Goal: Task Accomplishment & Management: Manage account settings

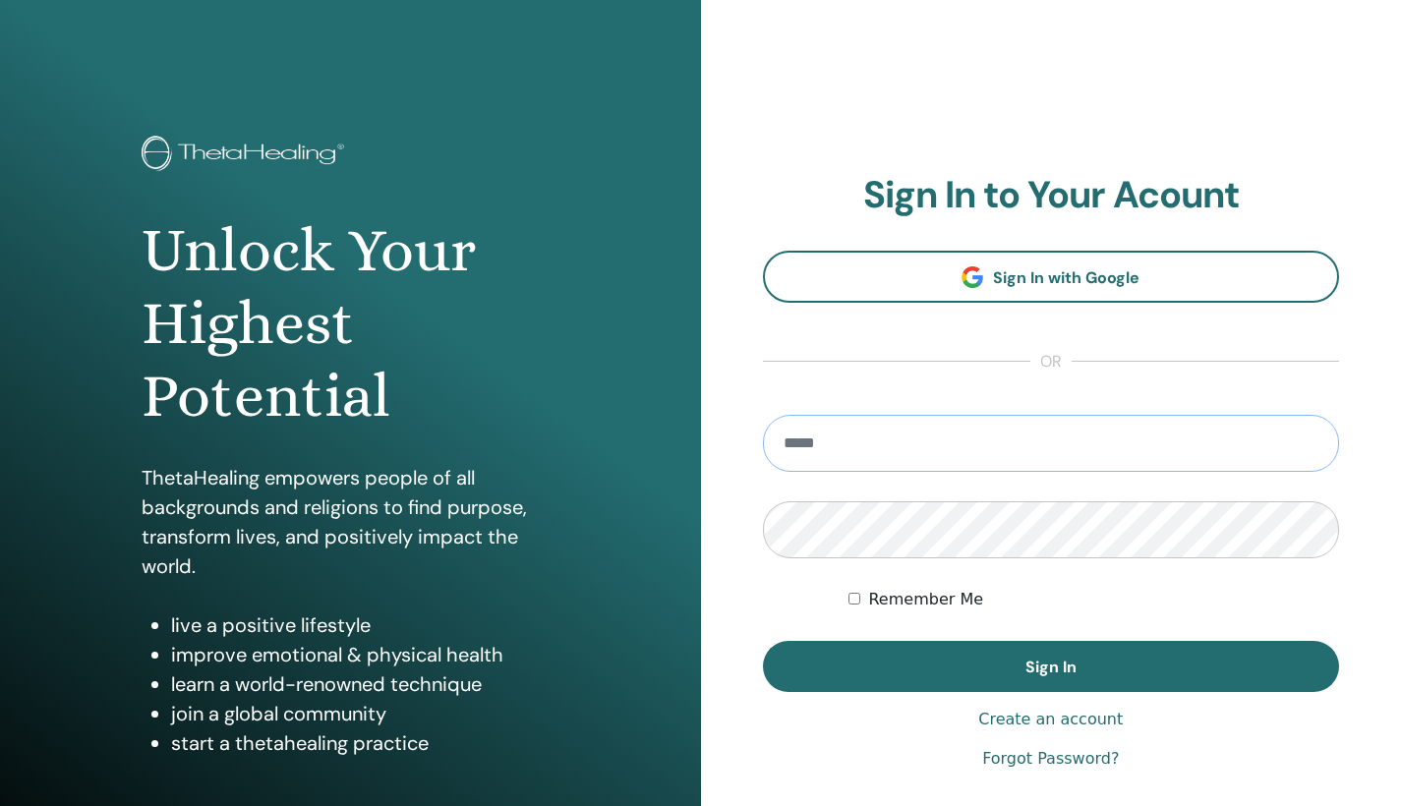
type input "**********"
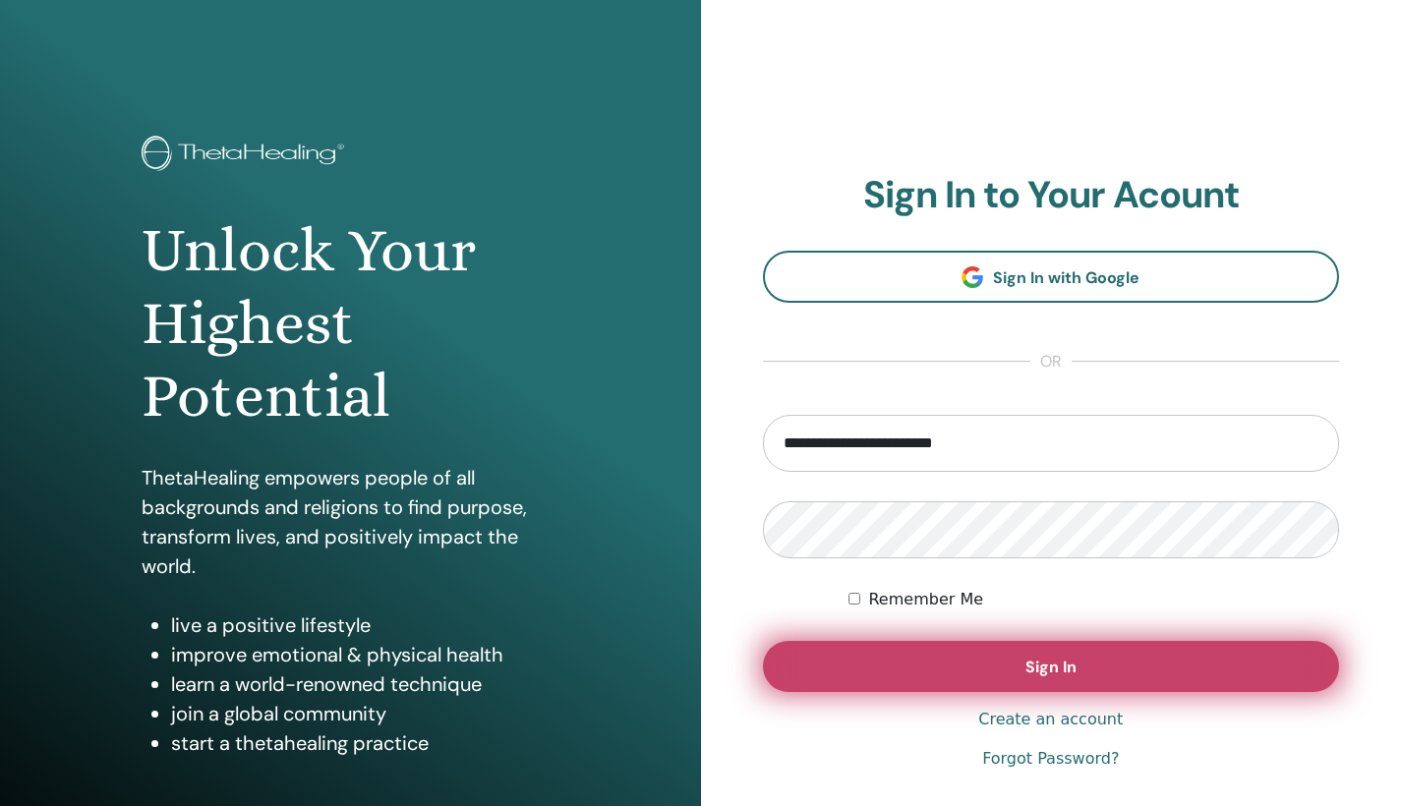
click at [1030, 664] on span "Sign In" at bounding box center [1050, 667] width 51 height 21
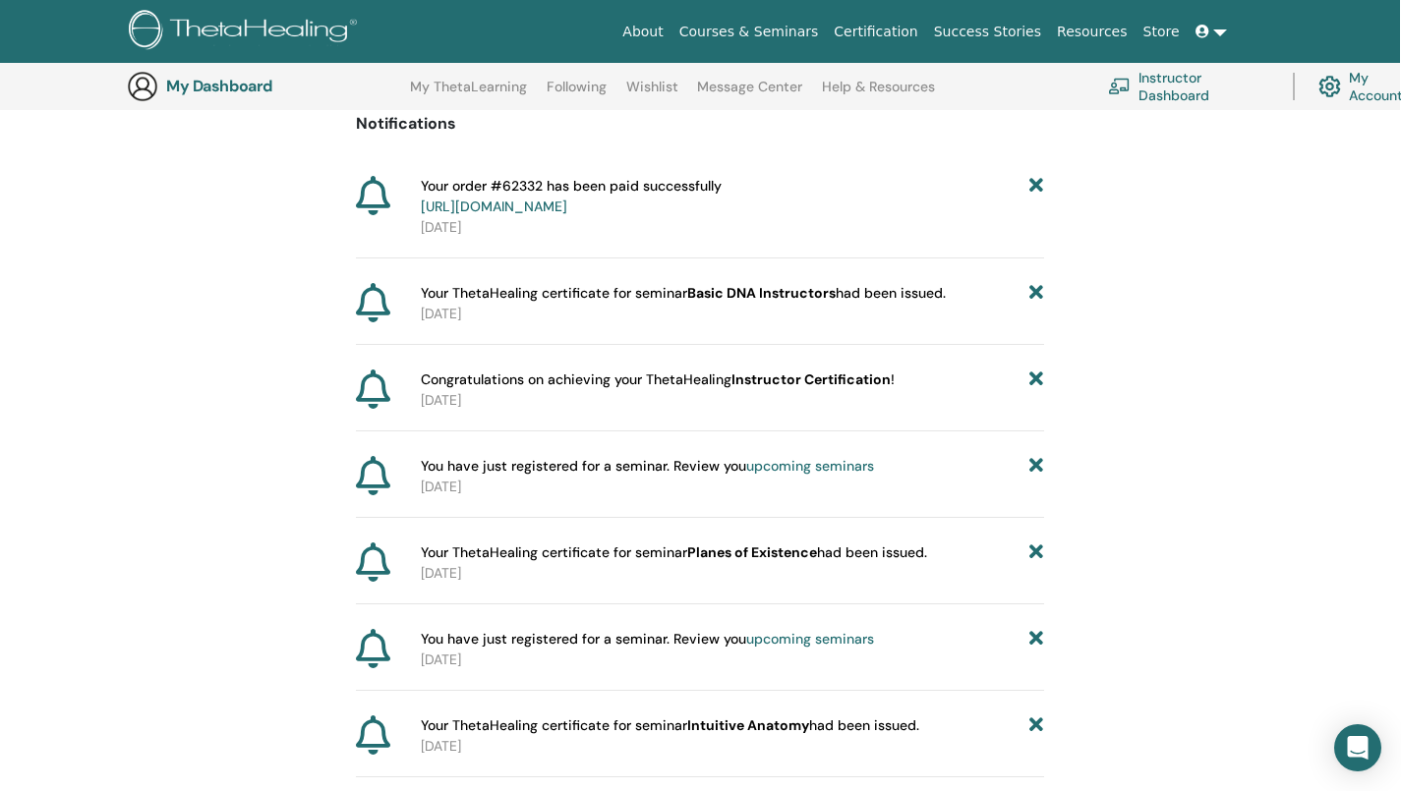
scroll to position [200, 1]
click at [943, 289] on span "Your ThetaHealing certificate for seminar Basic DNA Instructors had been issued." at bounding box center [683, 295] width 525 height 21
click at [780, 285] on span "Your ThetaHealing certificate for seminar Basic DNA Instructors had been issued." at bounding box center [683, 295] width 525 height 21
click at [511, 326] on div "Your ThetaHealing certificate for seminar Basic DNA Instructors had been issued…" at bounding box center [700, 316] width 688 height 62
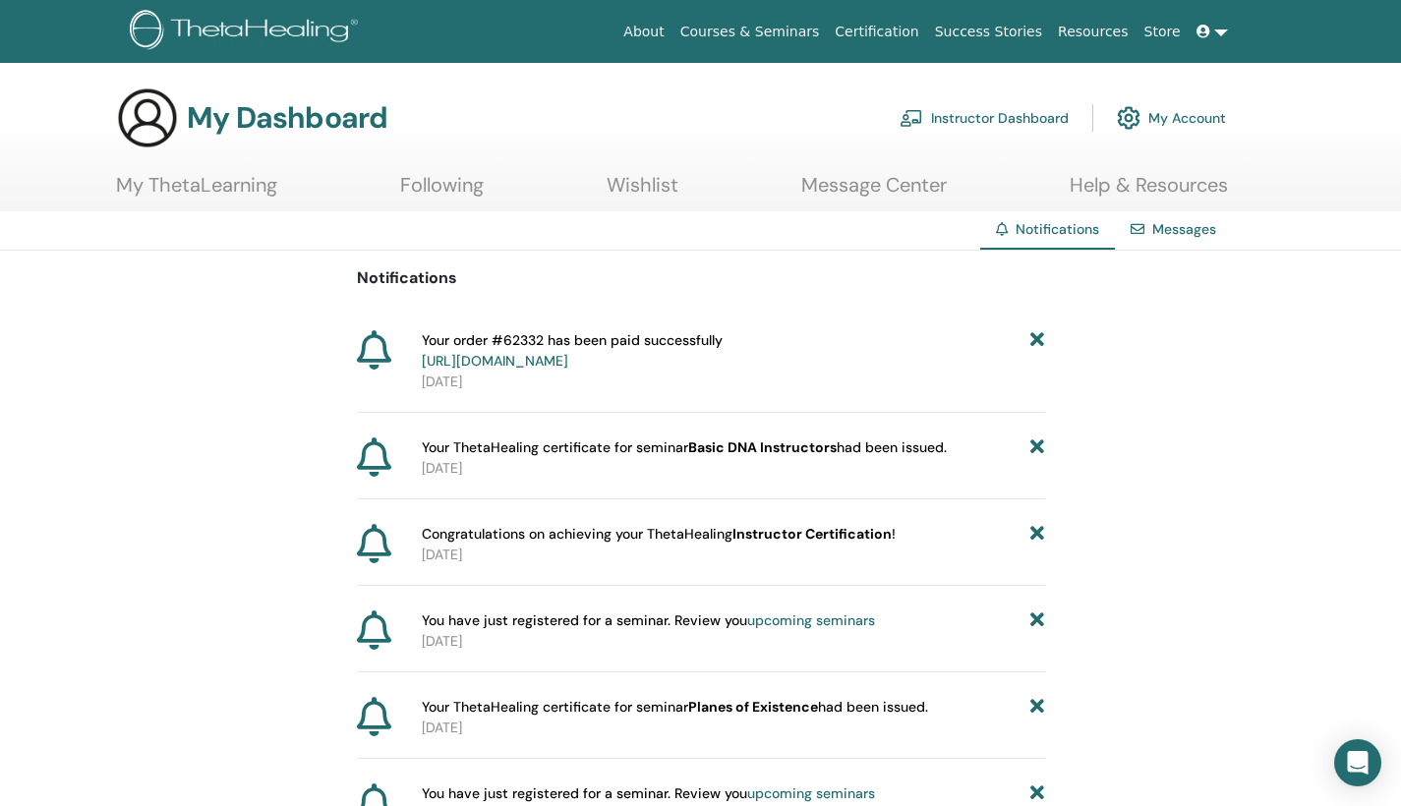
scroll to position [0, 0]
click at [1037, 115] on link "Instructor Dashboard" at bounding box center [984, 117] width 169 height 43
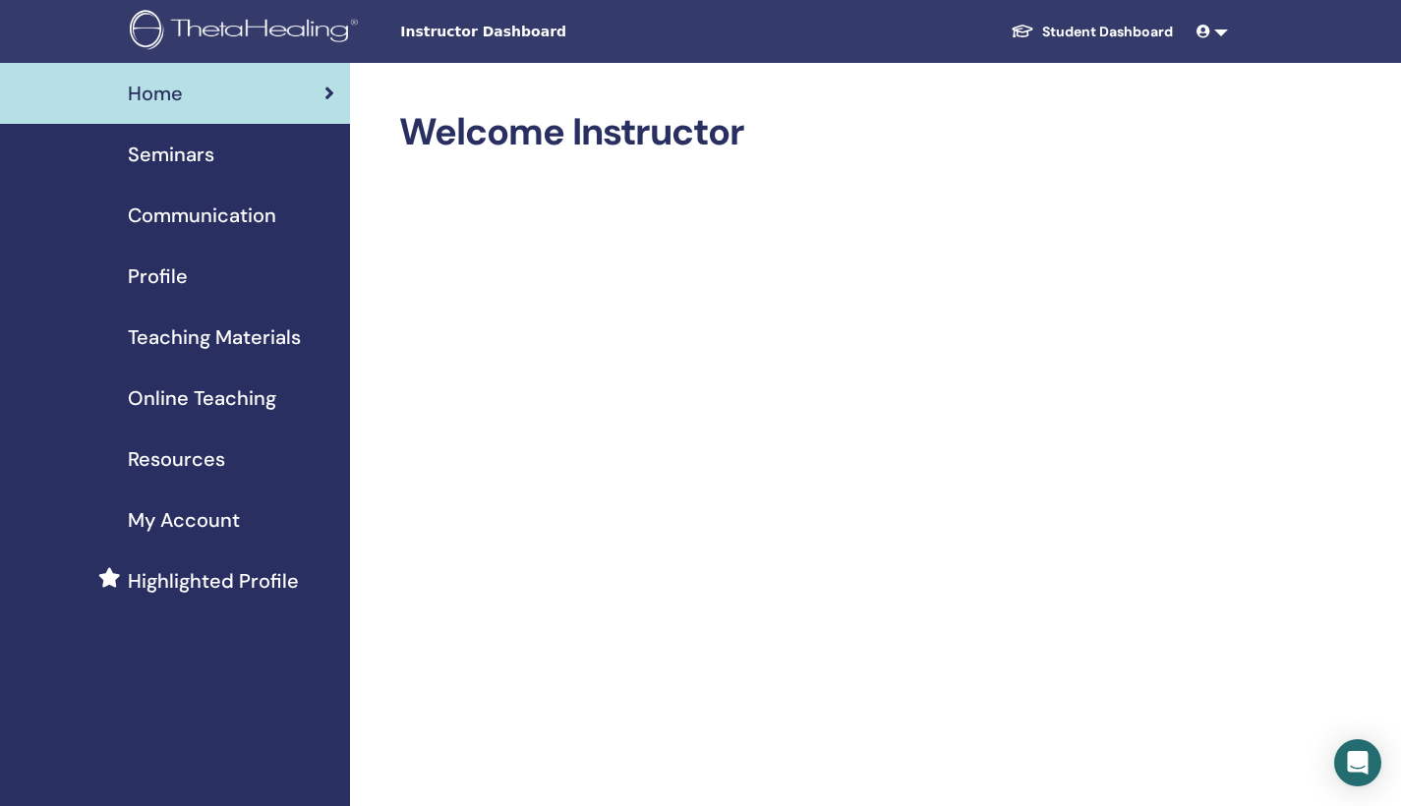
click at [194, 150] on span "Seminars" at bounding box center [171, 154] width 87 height 29
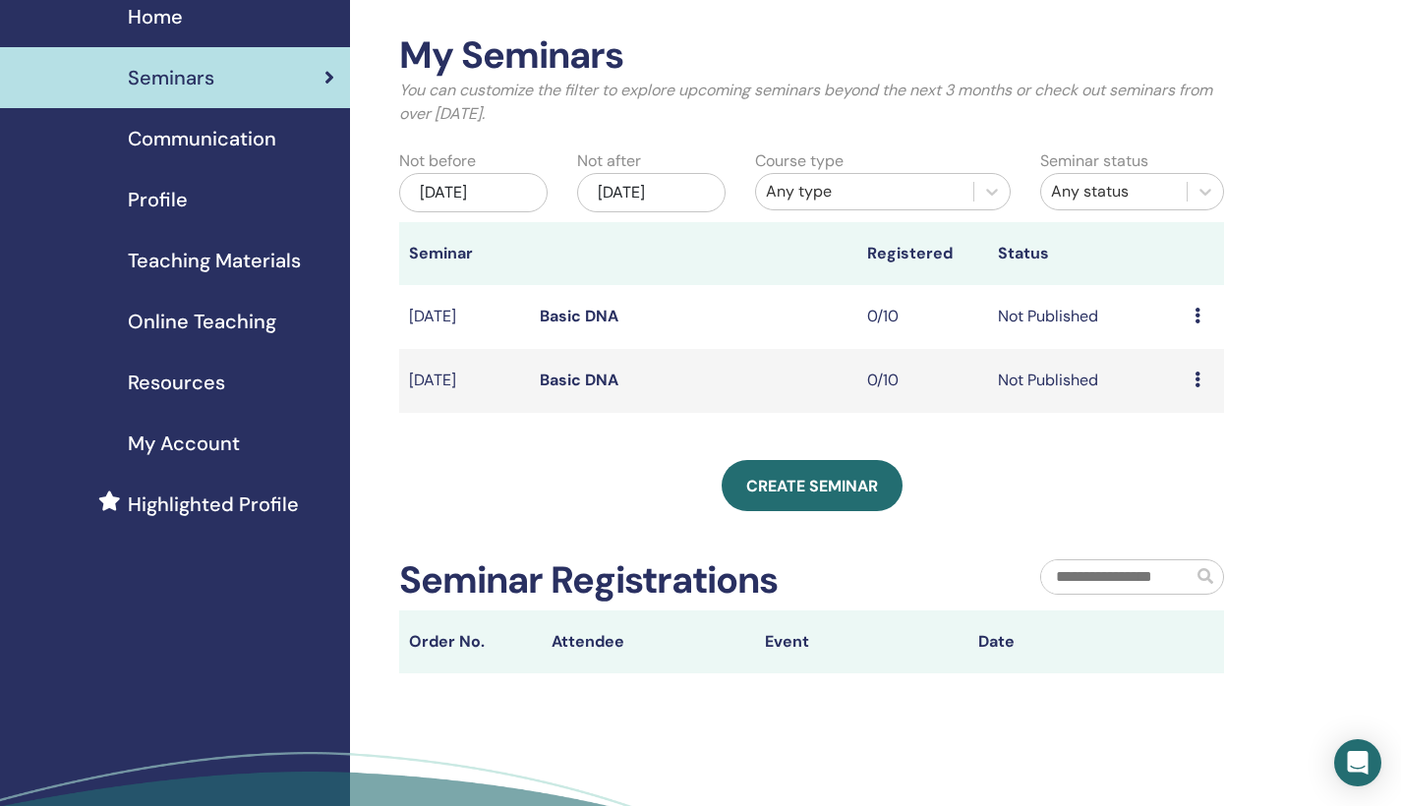
scroll to position [79, 0]
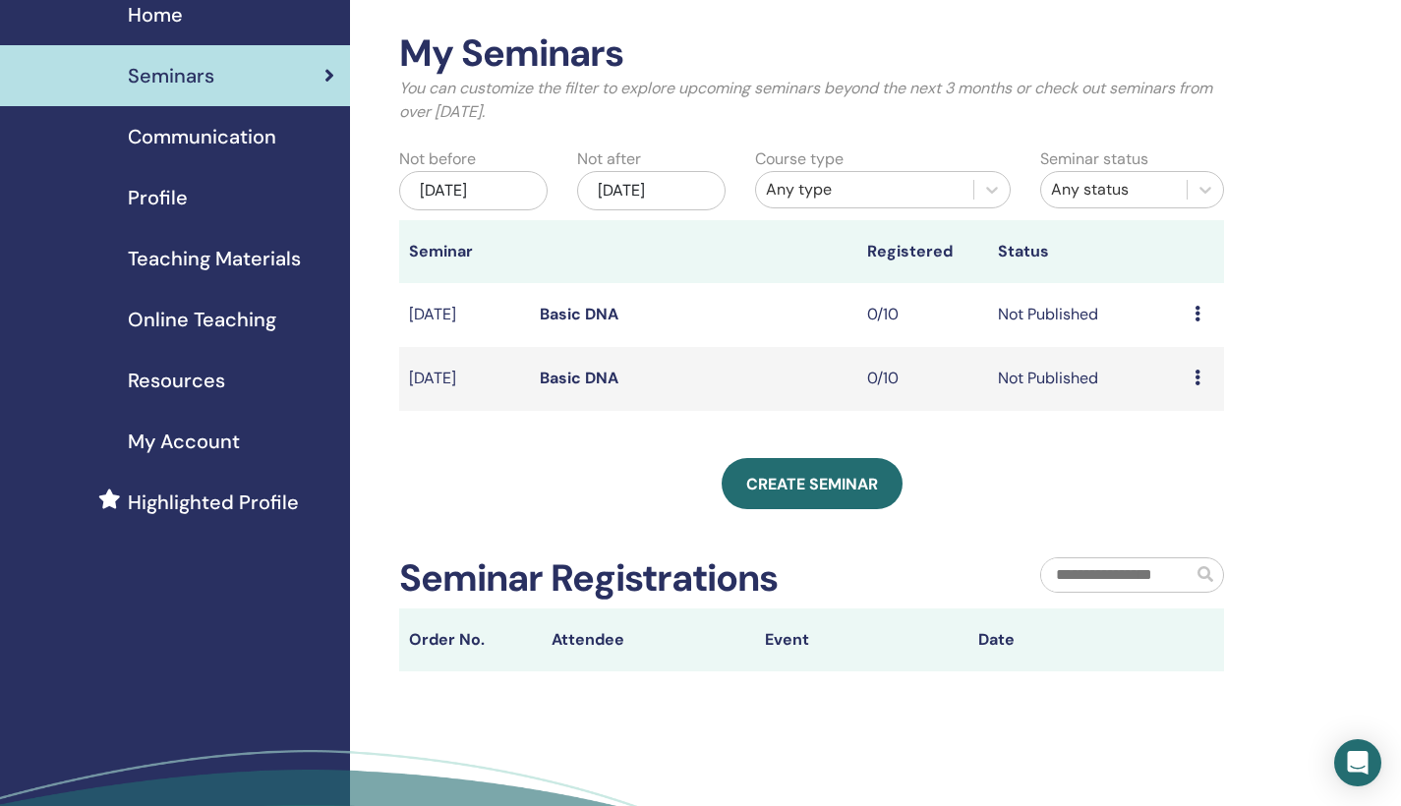
click at [587, 308] on link "Basic DNA" at bounding box center [579, 314] width 79 height 21
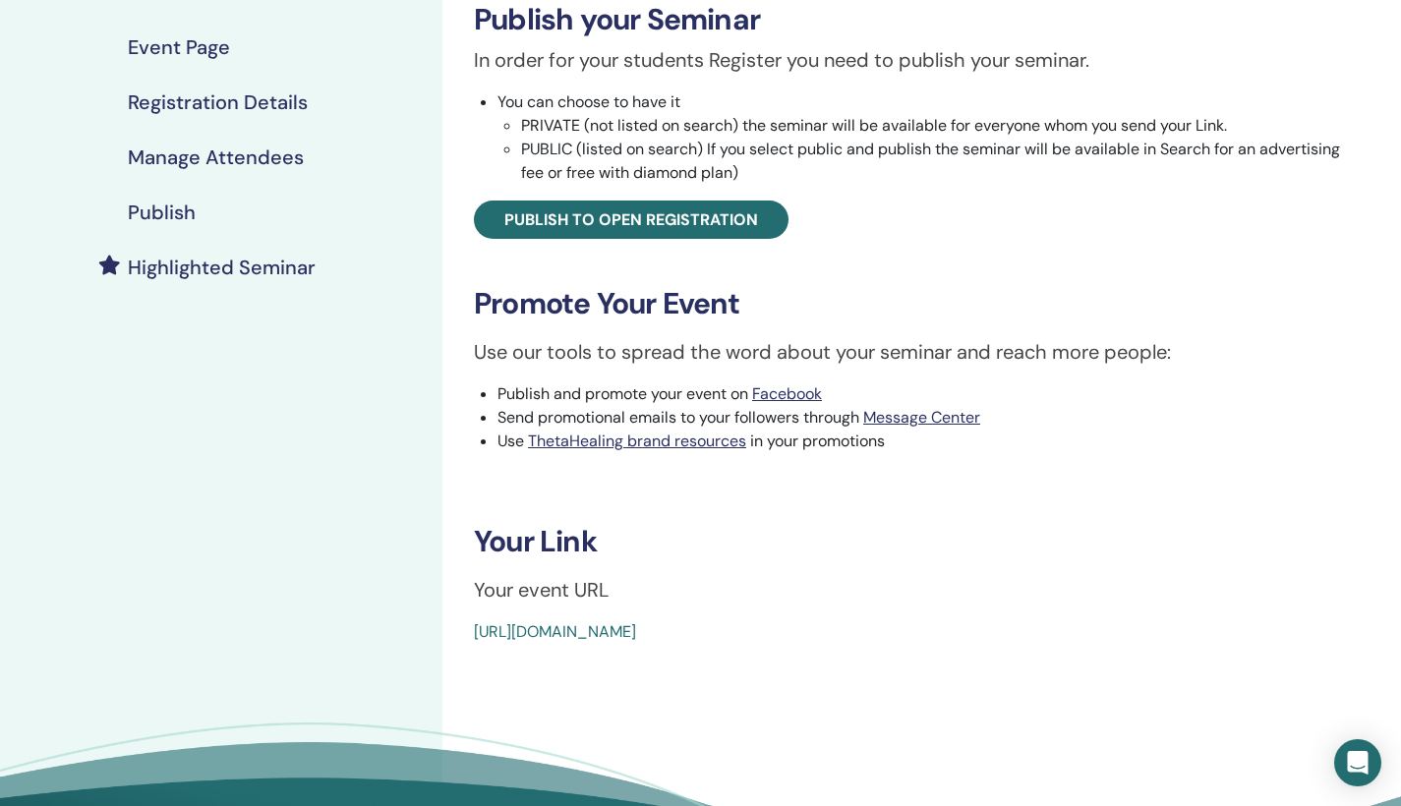
scroll to position [327, 0]
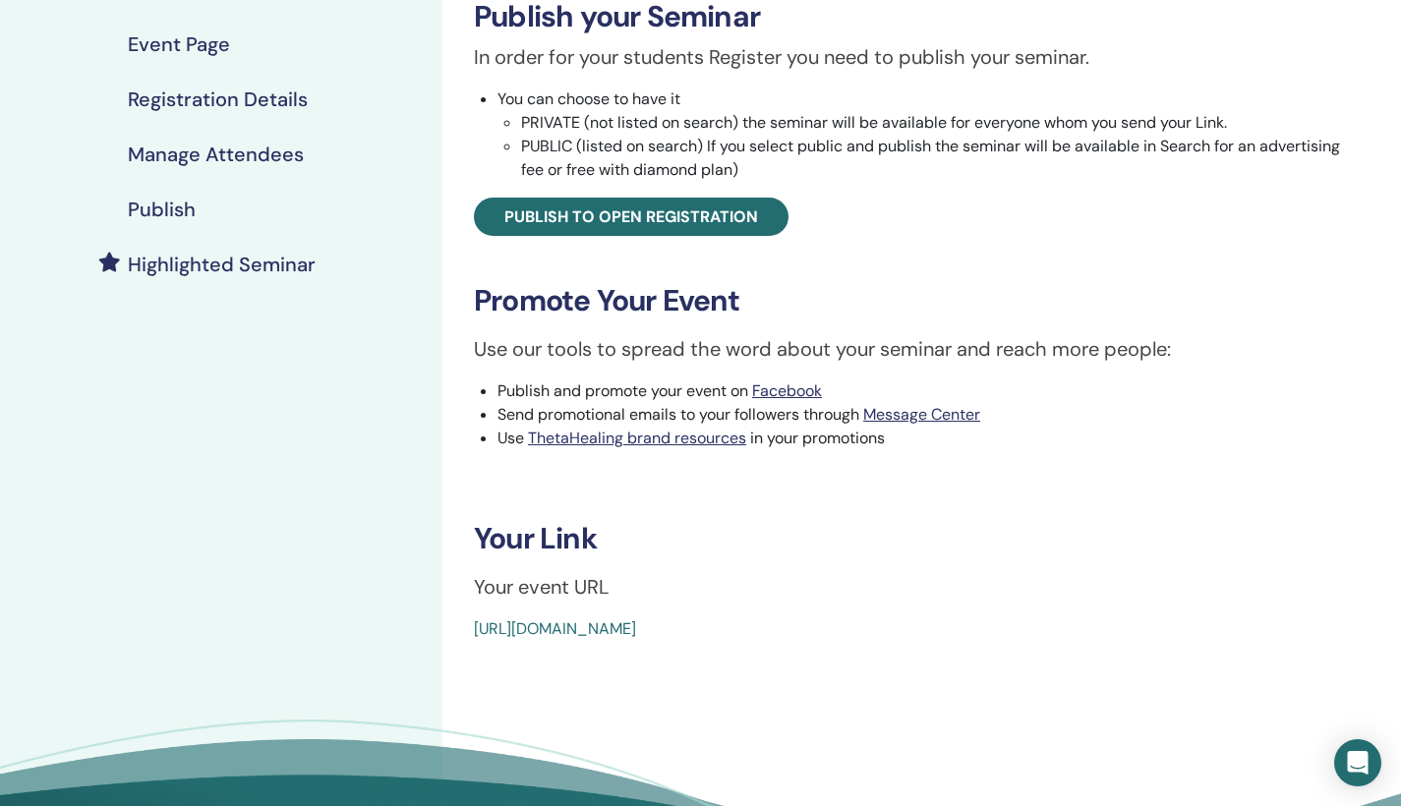
drag, startPoint x: 933, startPoint y: 633, endPoint x: 442, endPoint y: 627, distance: 490.6
click at [442, 627] on div "Basic DNA Event Type In-Person Event Status Not Published Registrations 0/10 Pu…" at bounding box center [909, 326] width 934 height 1181
copy link "https://www.thetahealing.com/seminar-377833-details.html"
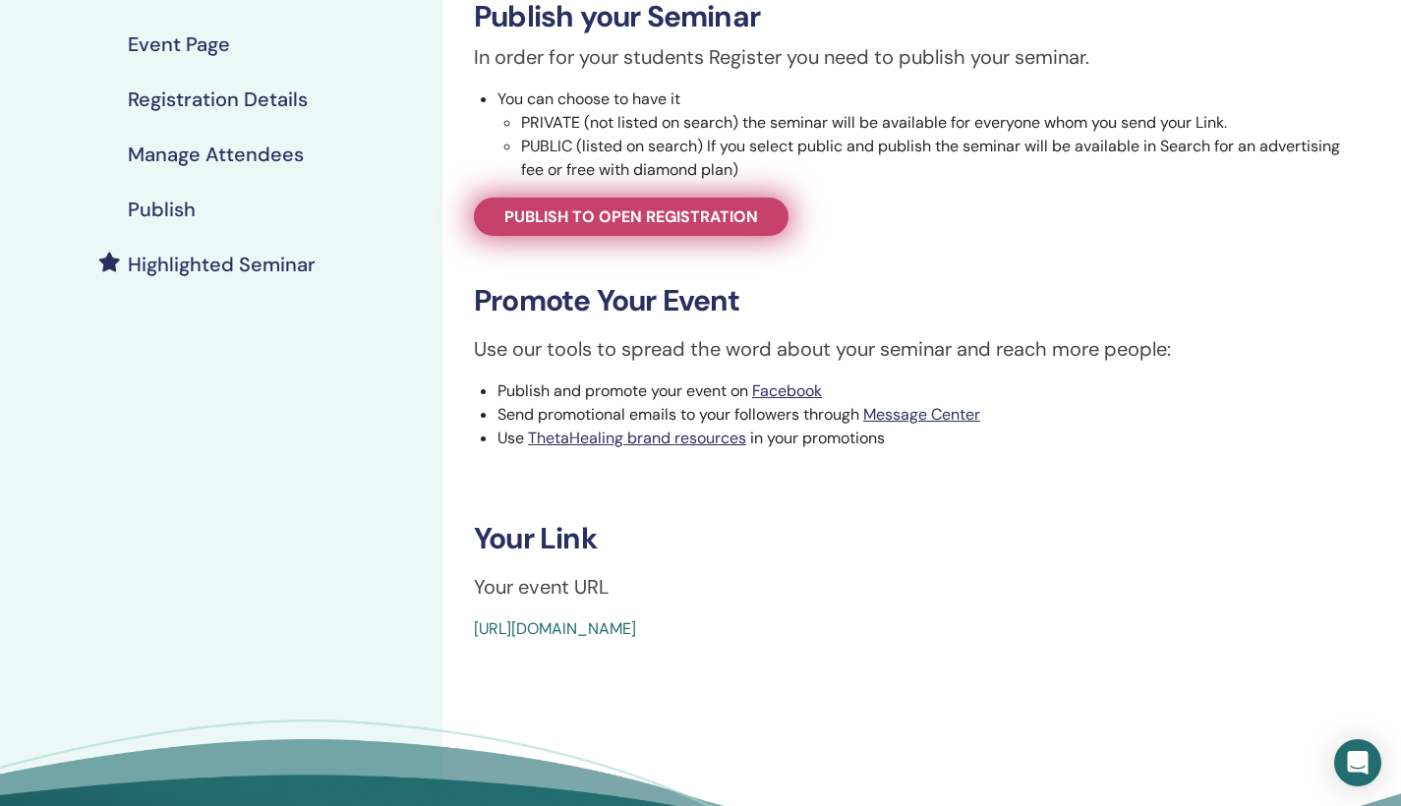
click at [695, 222] on span "Publish to open registration" at bounding box center [631, 216] width 254 height 21
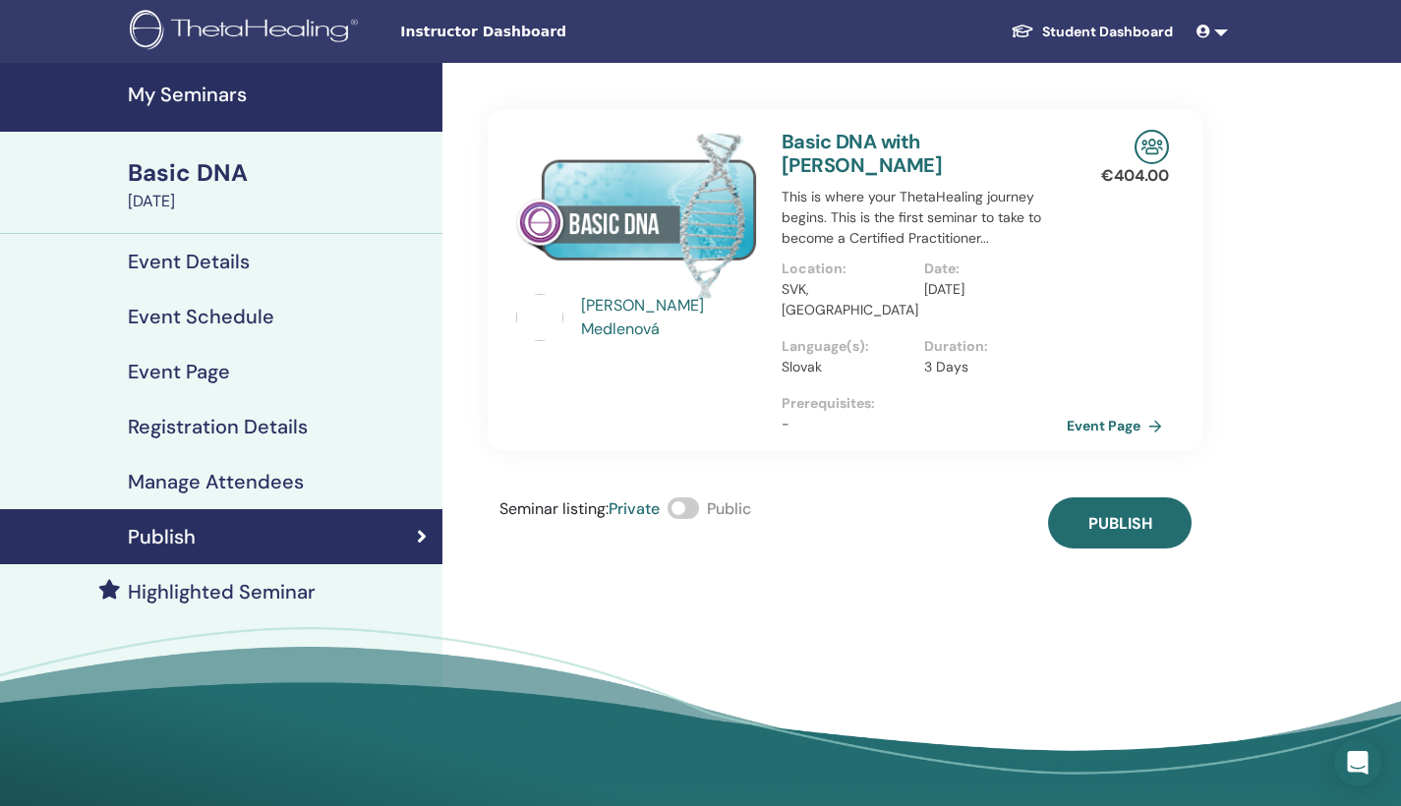
click at [695, 497] on span at bounding box center [683, 508] width 31 height 22
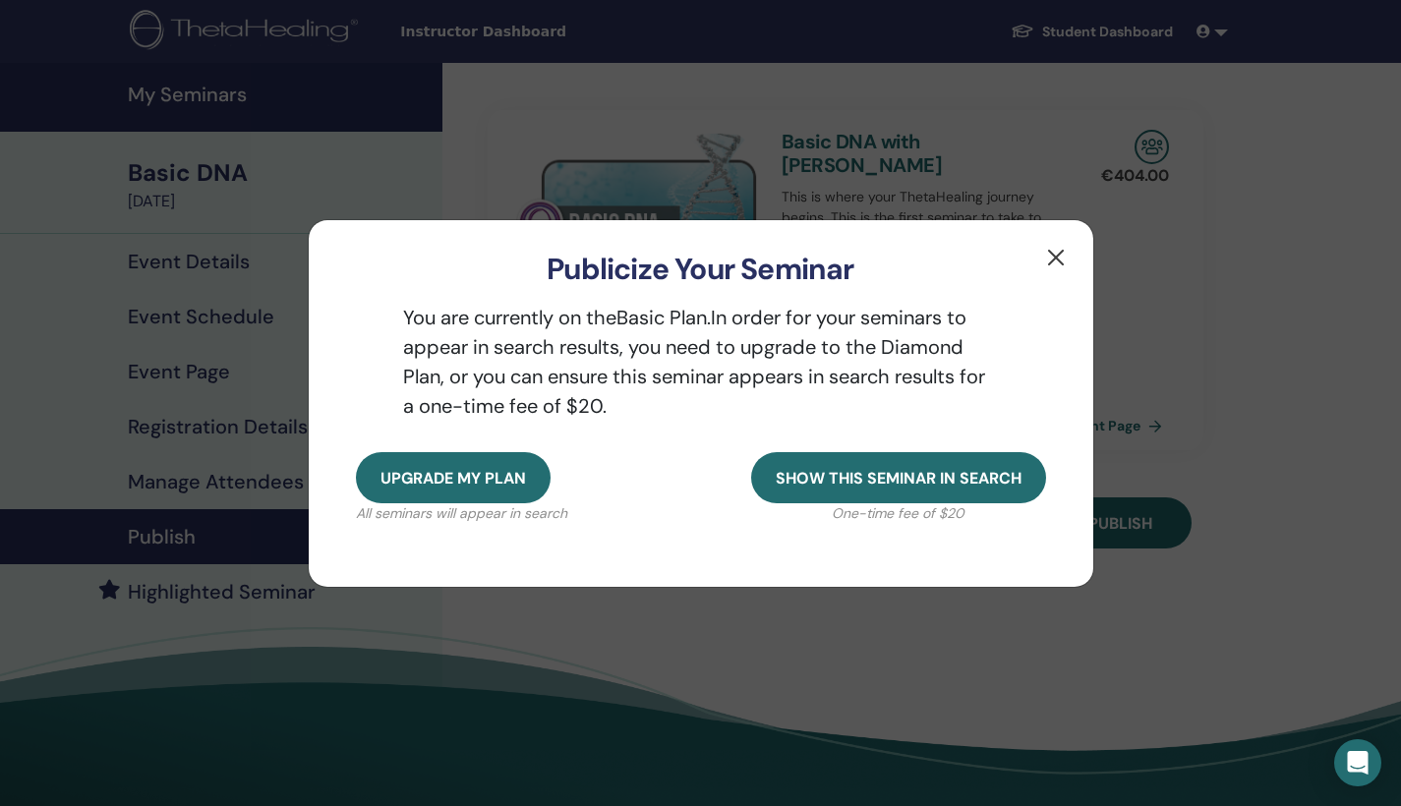
click at [1060, 252] on button "button" at bounding box center [1055, 257] width 31 height 31
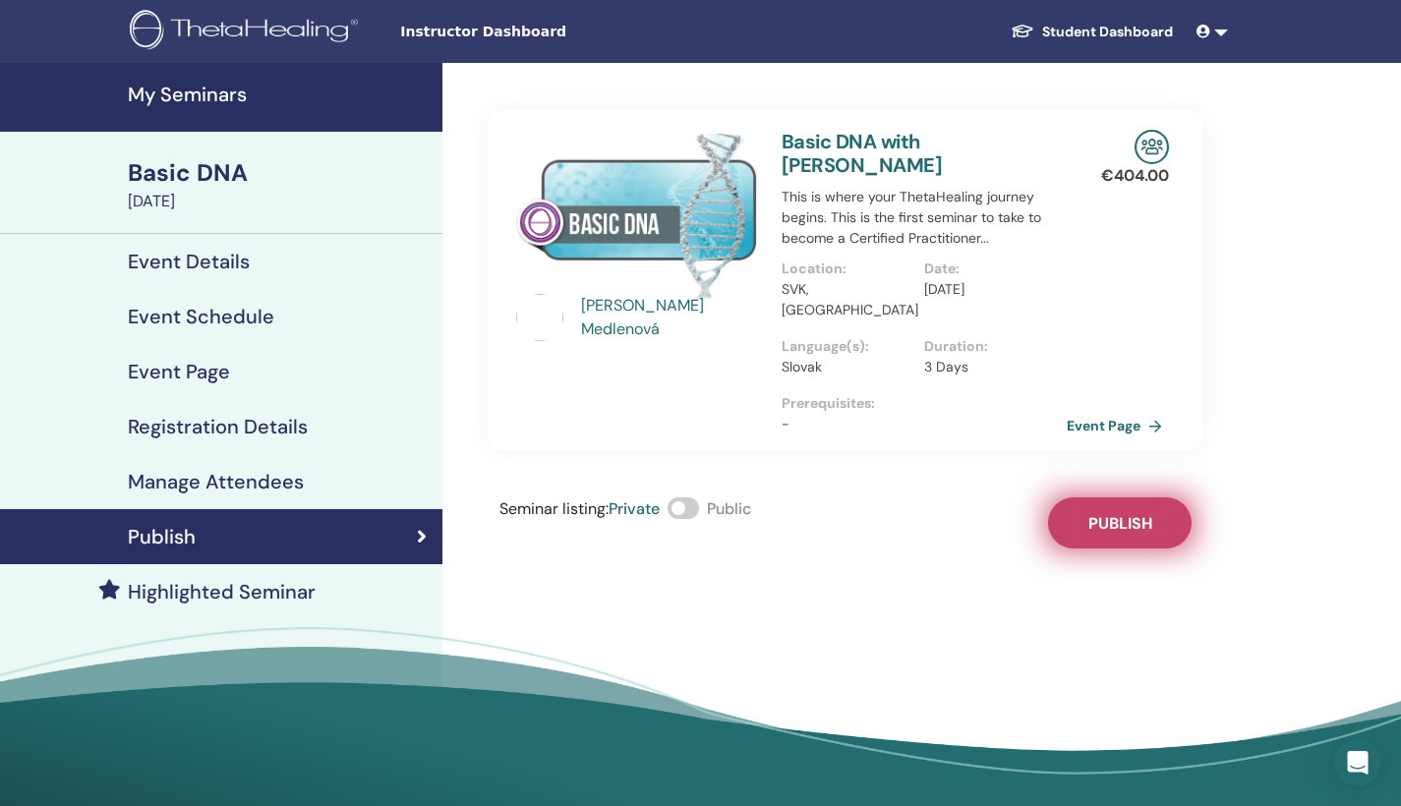
click at [1143, 513] on span "Publish" at bounding box center [1120, 523] width 64 height 21
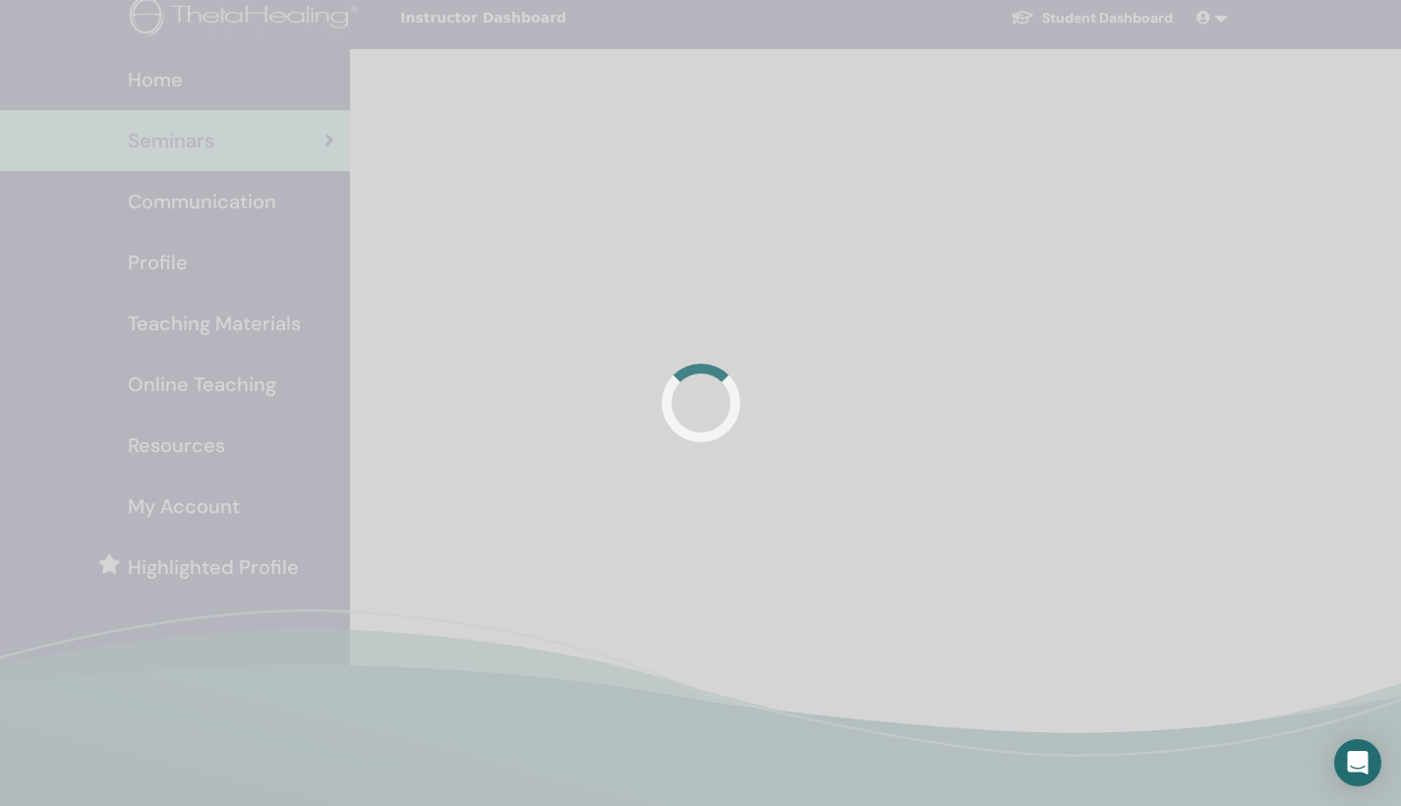
scroll to position [14, 0]
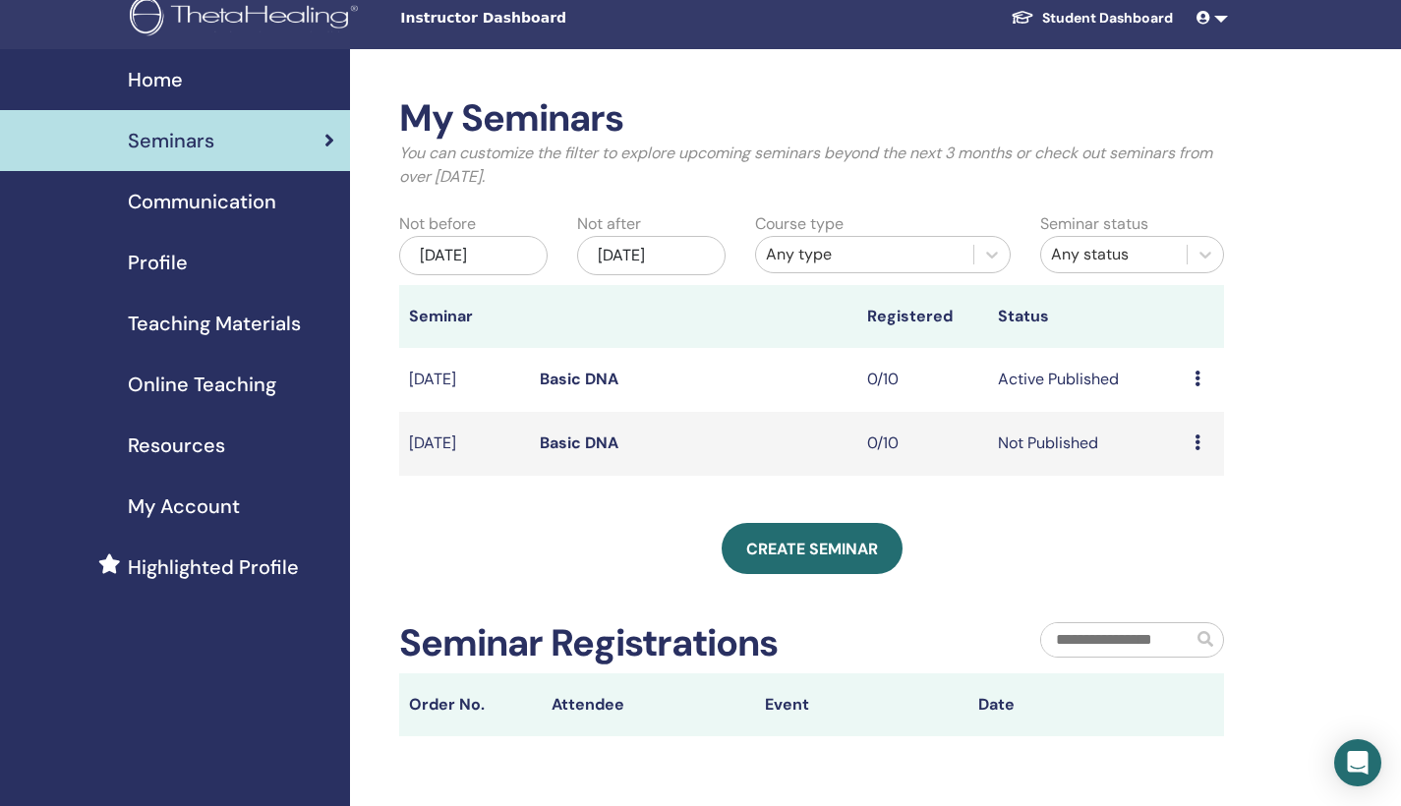
click at [1195, 439] on icon at bounding box center [1197, 443] width 6 height 16
click at [1198, 552] on p "Cancel" at bounding box center [1190, 545] width 75 height 24
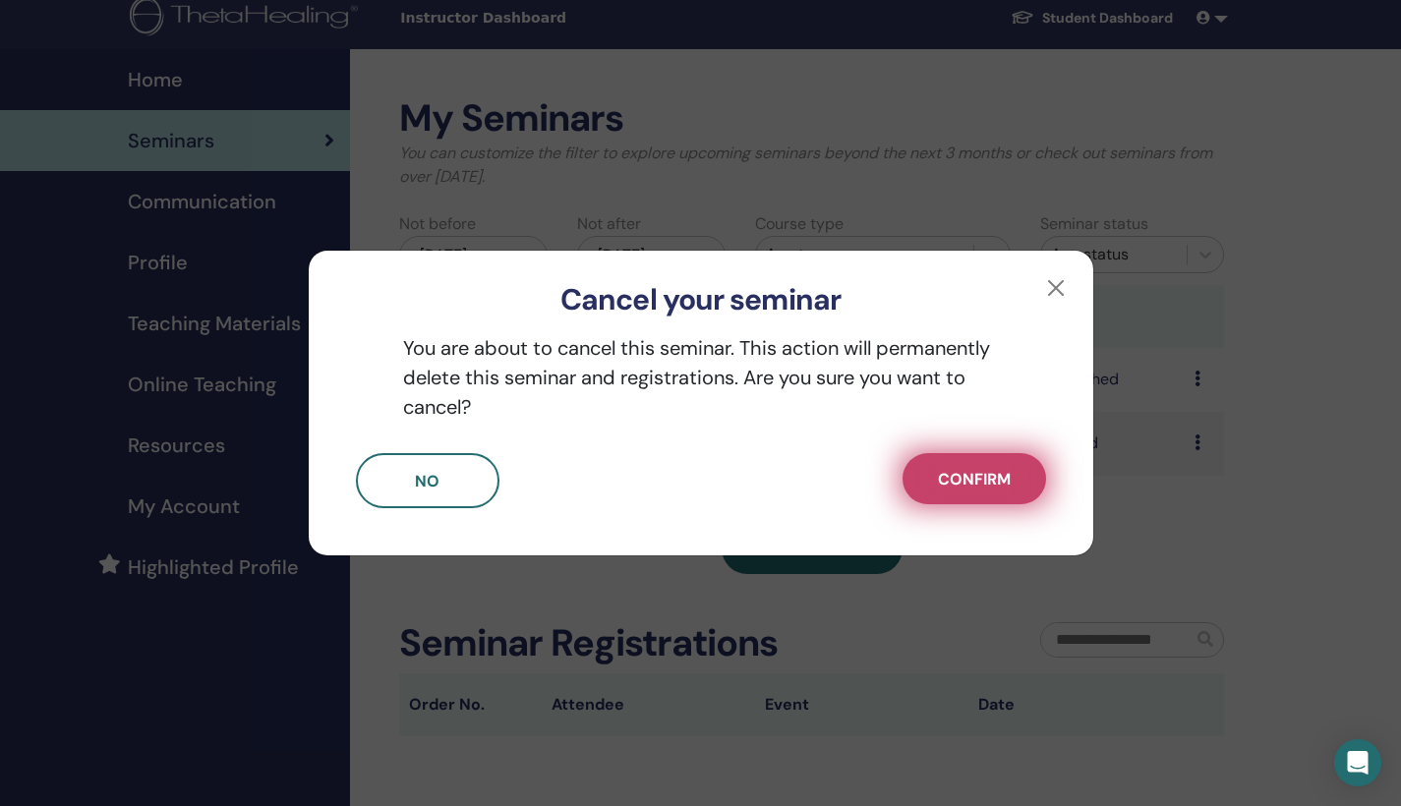
click at [981, 480] on span "Confirm" at bounding box center [974, 479] width 73 height 21
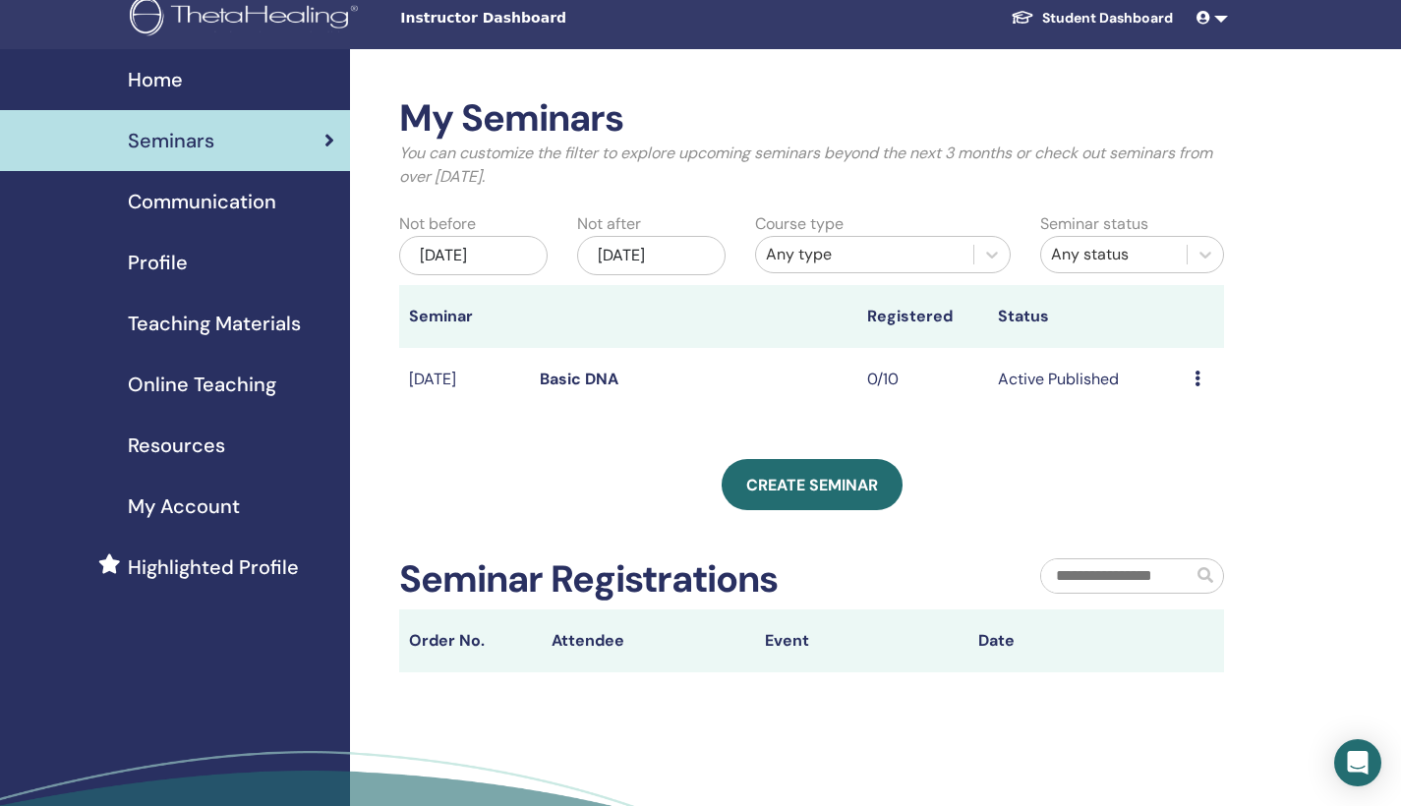
click at [580, 375] on link "Basic DNA" at bounding box center [579, 379] width 79 height 21
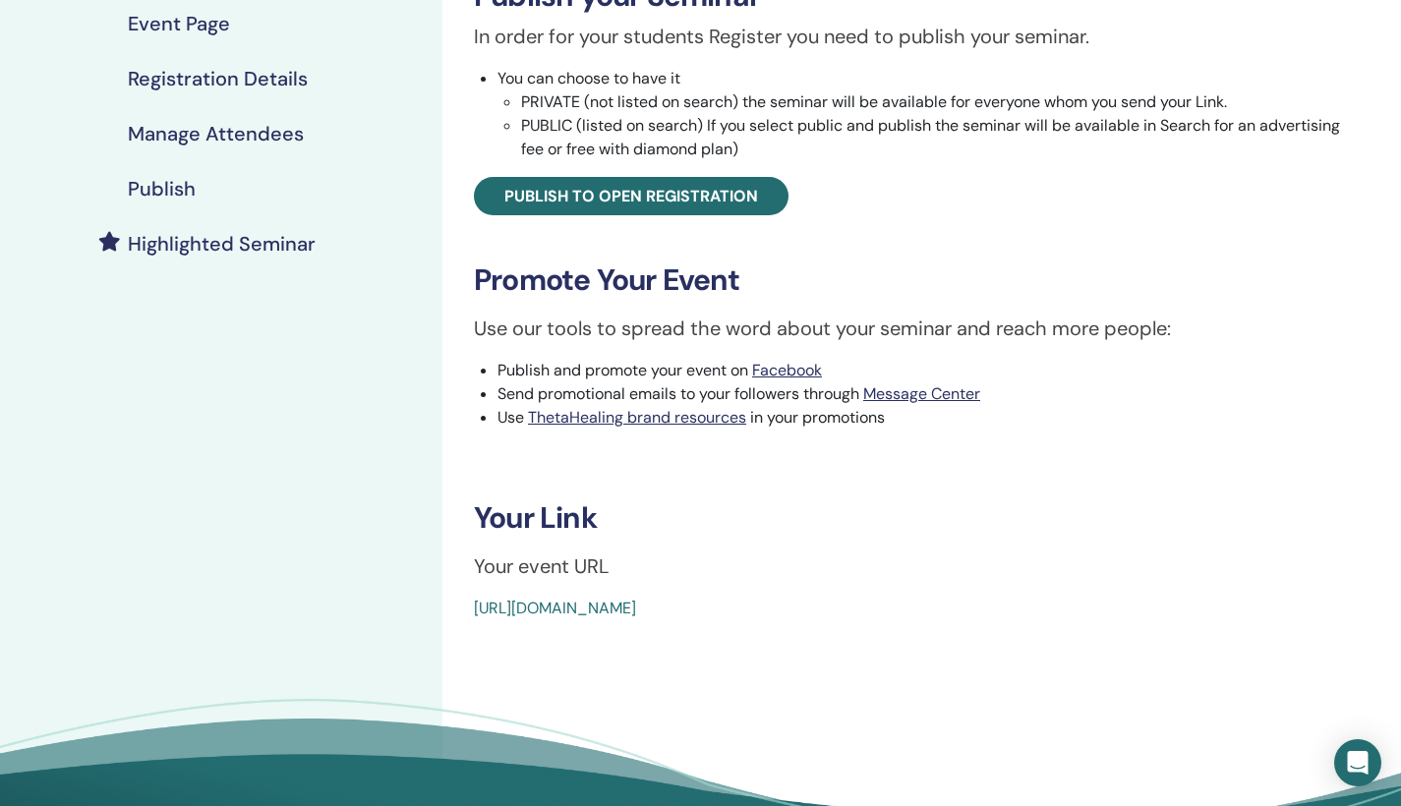
scroll to position [349, 0]
drag, startPoint x: 926, startPoint y: 606, endPoint x: 442, endPoint y: 594, distance: 483.8
click at [442, 594] on div "Basic DNA Event Type In-Person Event Status Active Published Registrations 0/10…" at bounding box center [909, 304] width 934 height 1181
copy link "[URL][DOMAIN_NAME]"
click at [1236, 525] on h3 "Your Link" at bounding box center [909, 516] width 871 height 35
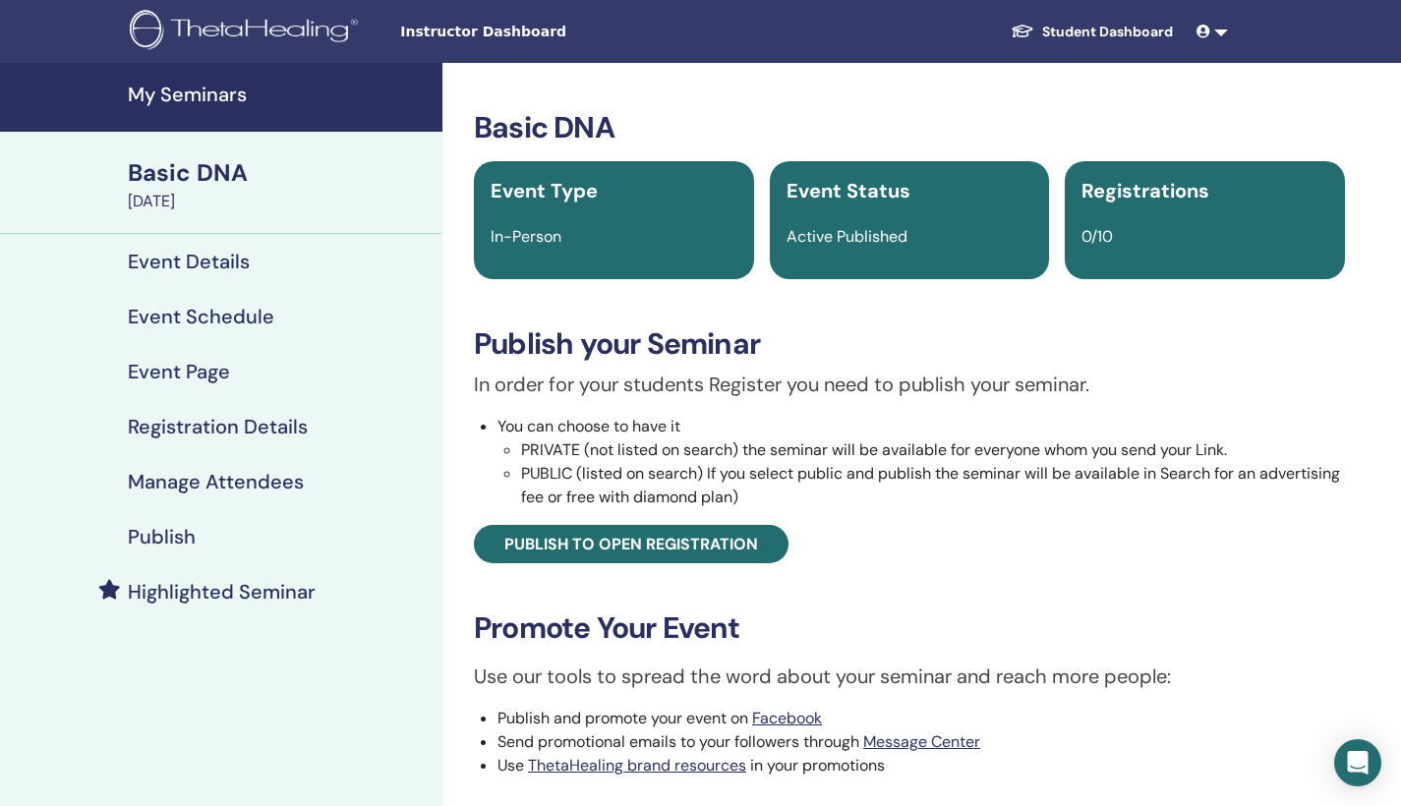
scroll to position [0, 0]
click at [225, 255] on h4 "Event Details" at bounding box center [189, 262] width 122 height 24
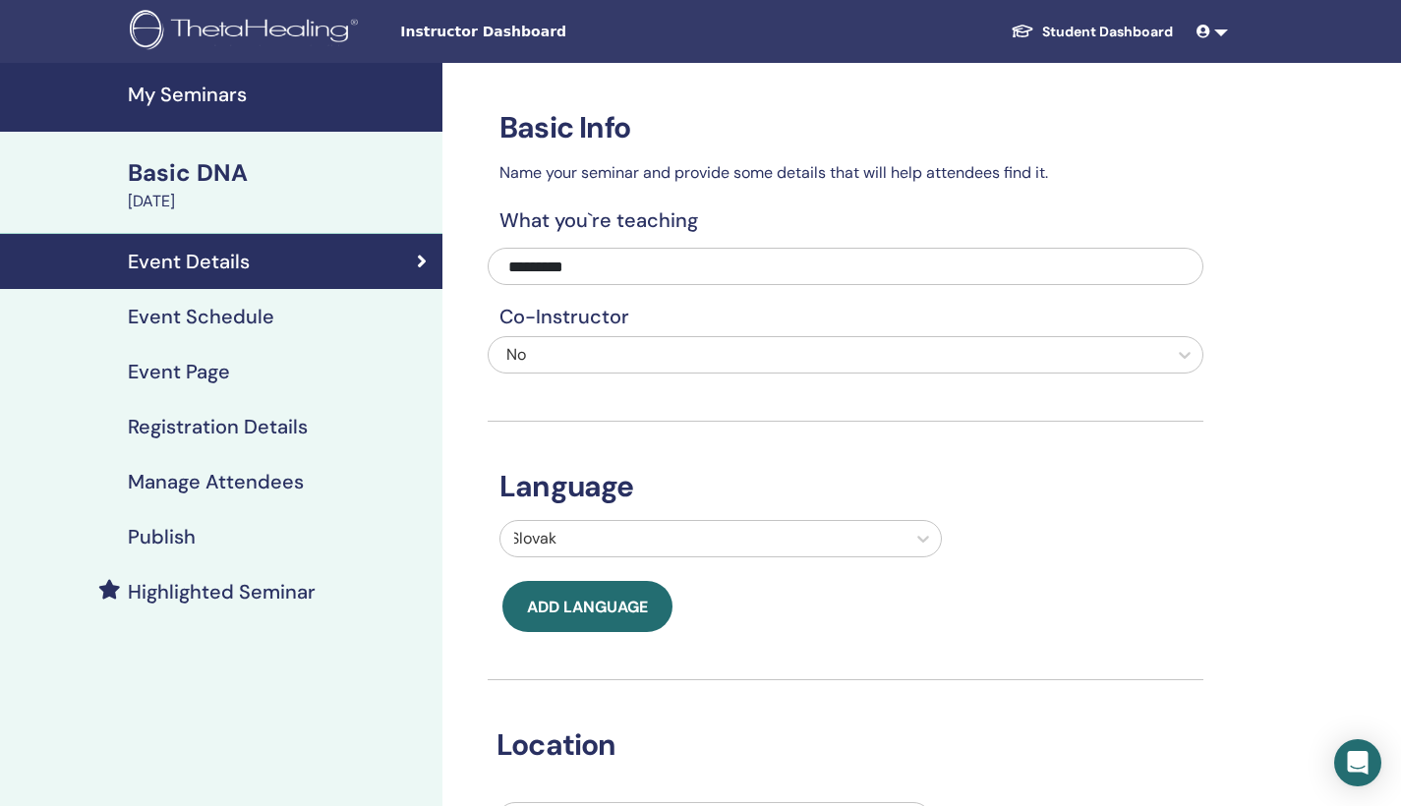
click at [159, 540] on h4 "Publish" at bounding box center [162, 537] width 68 height 24
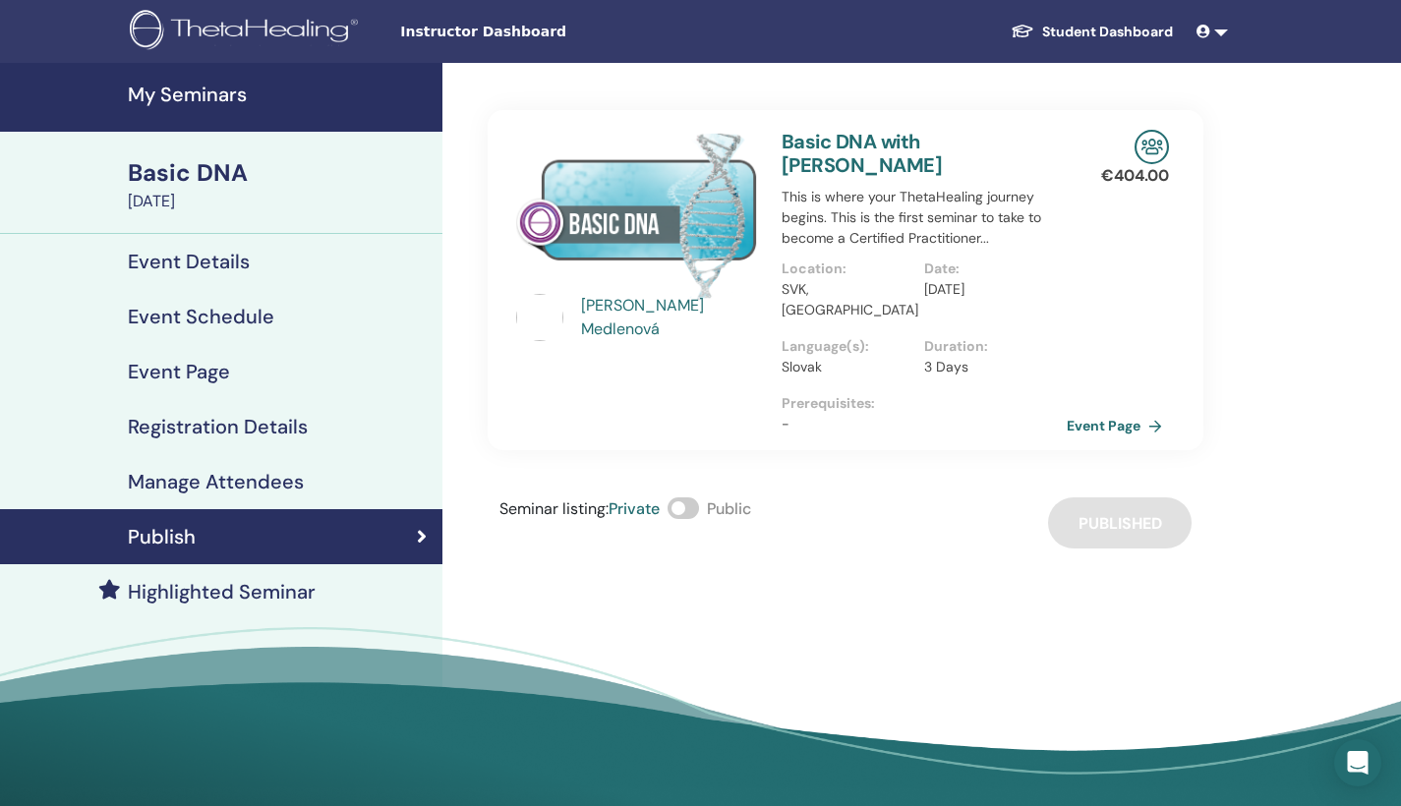
click at [694, 497] on span at bounding box center [683, 508] width 31 height 22
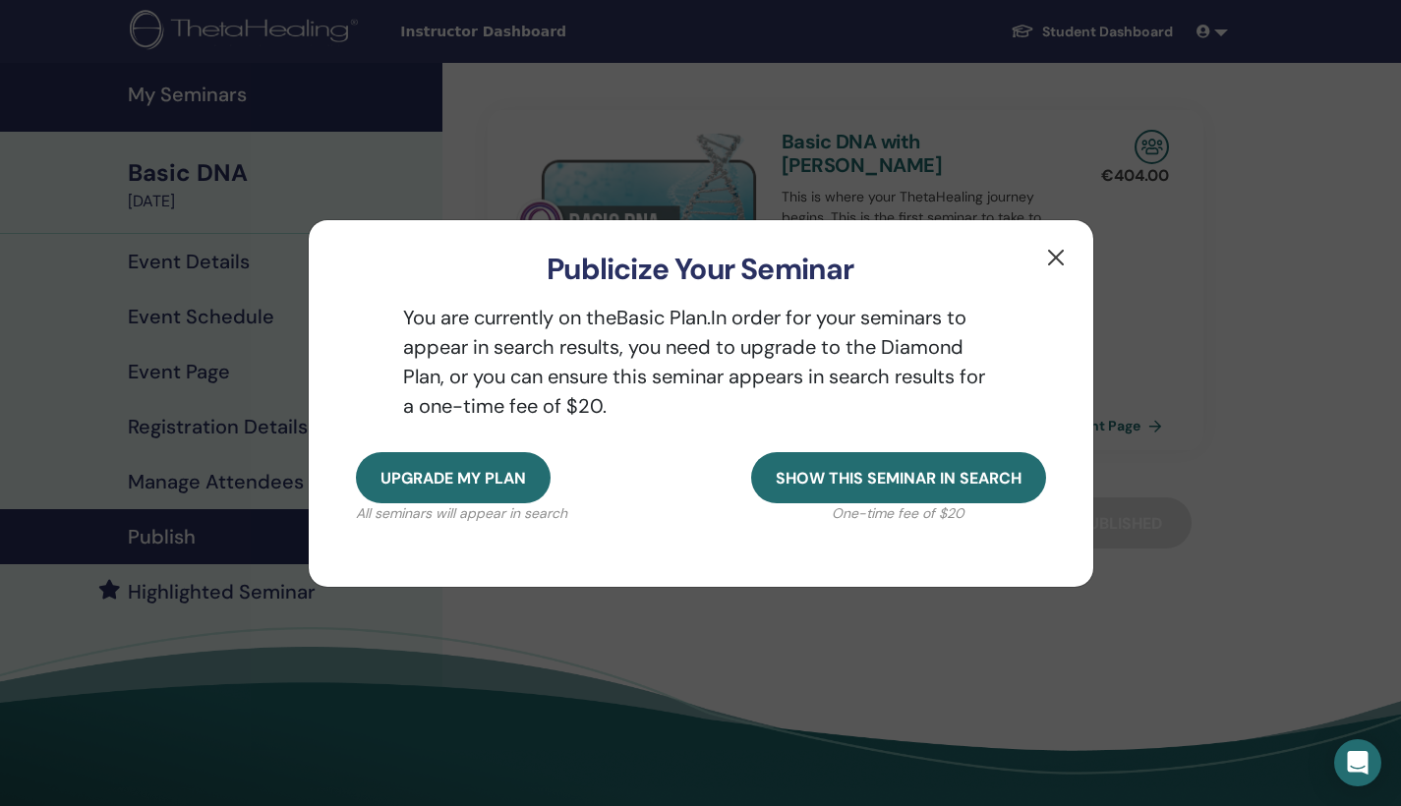
click at [1055, 252] on button "button" at bounding box center [1055, 257] width 31 height 31
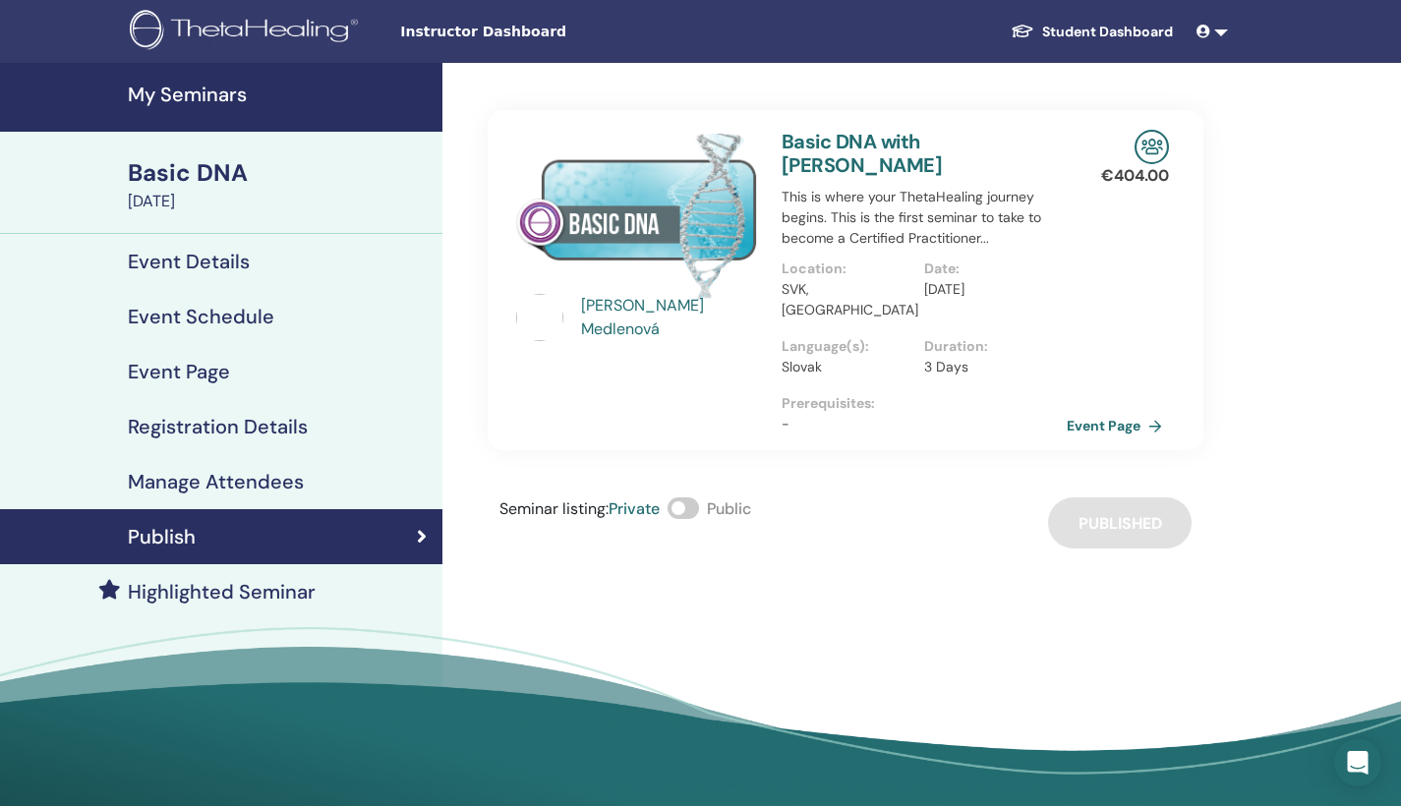
click at [242, 261] on h4 "Event Details" at bounding box center [189, 262] width 122 height 24
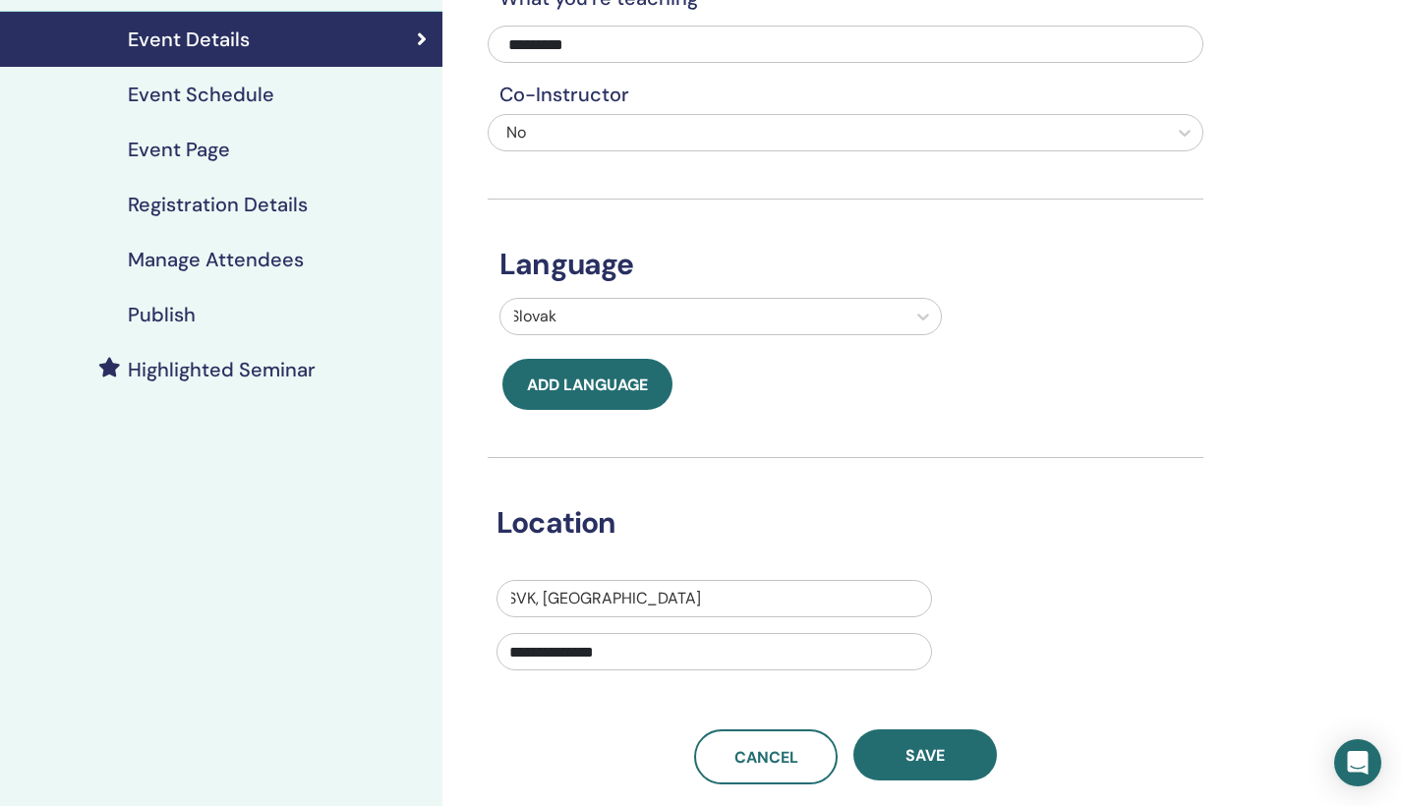
scroll to position [204, 0]
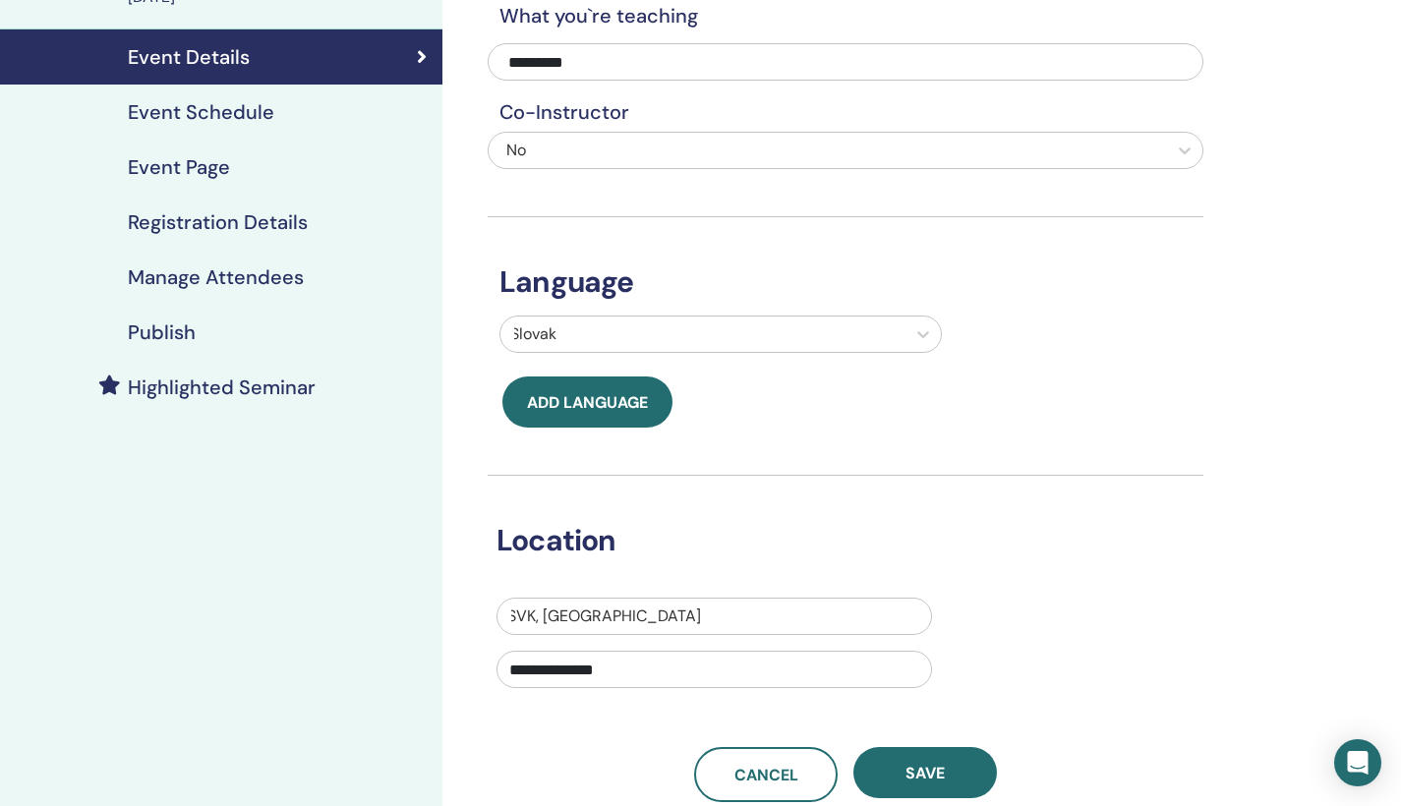
click at [261, 107] on h4 "Event Schedule" at bounding box center [201, 112] width 146 height 24
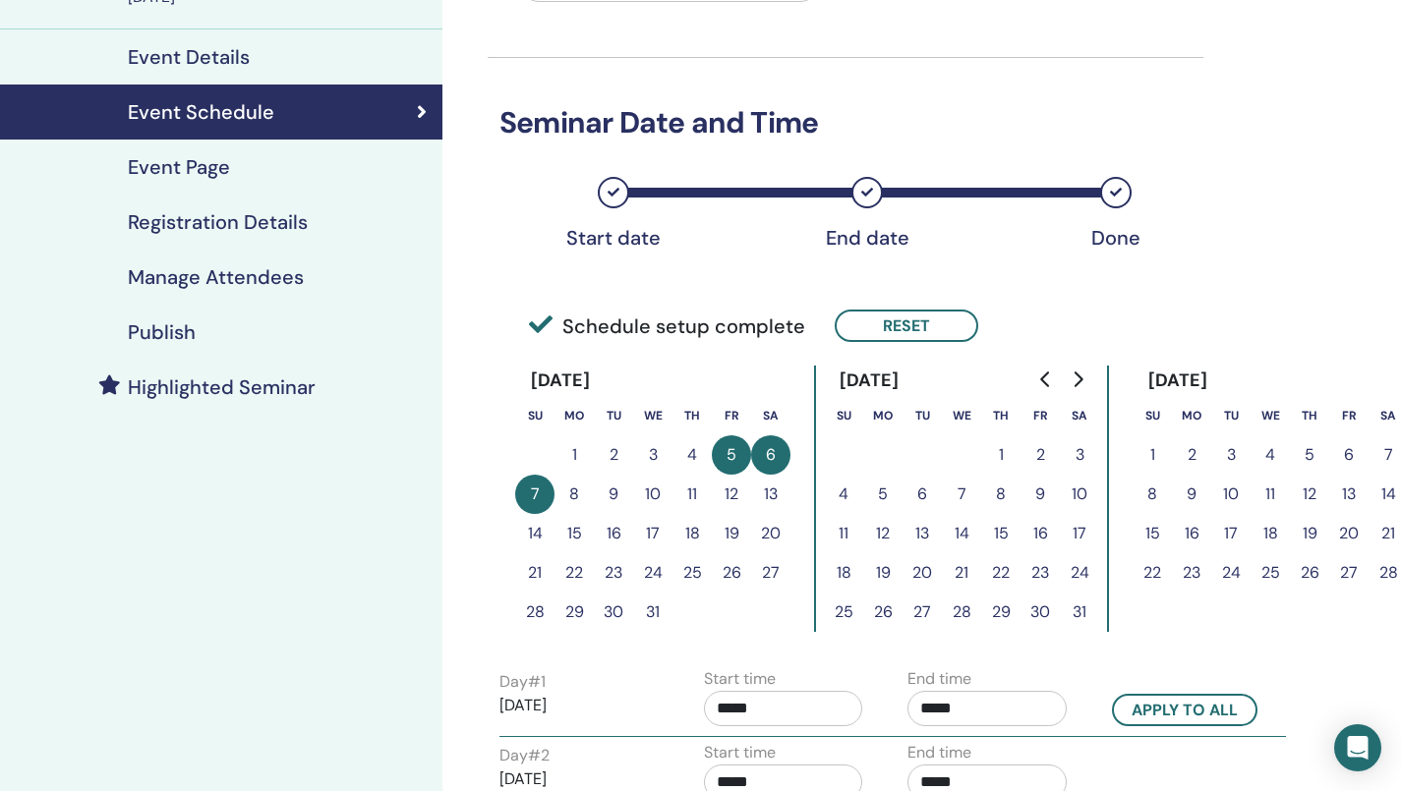
click at [225, 173] on h4 "Event Page" at bounding box center [179, 167] width 102 height 24
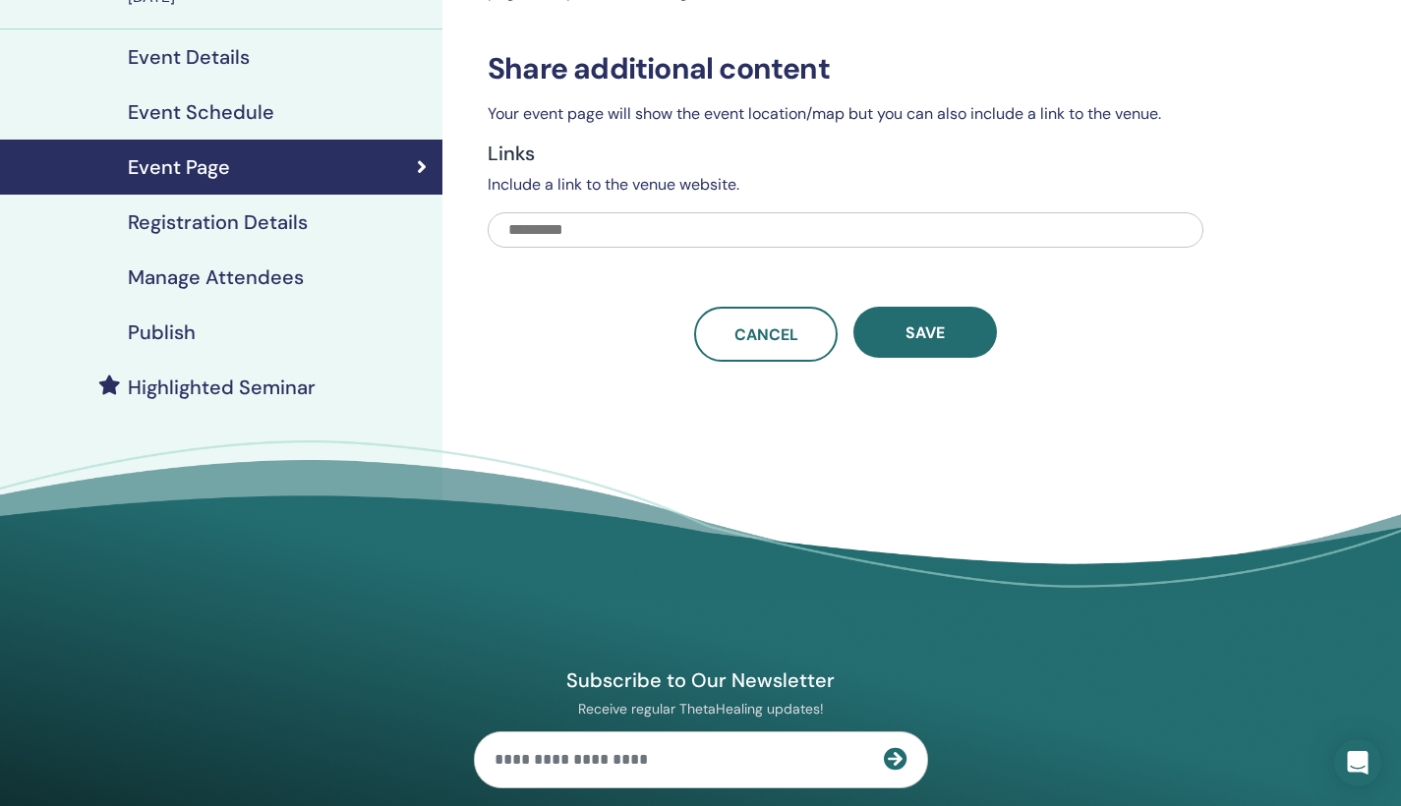
click at [224, 225] on h4 "Registration Details" at bounding box center [218, 222] width 180 height 24
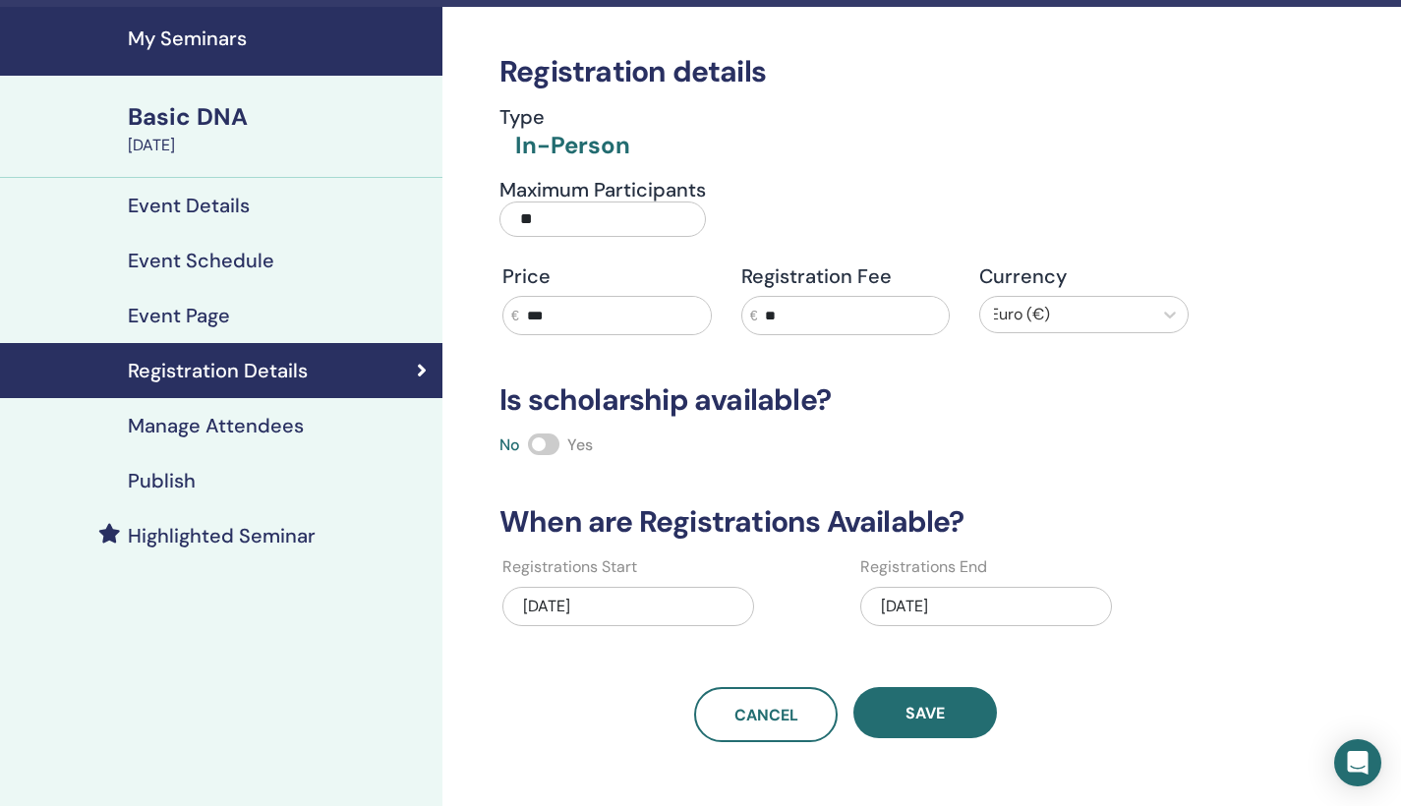
scroll to position [97, 0]
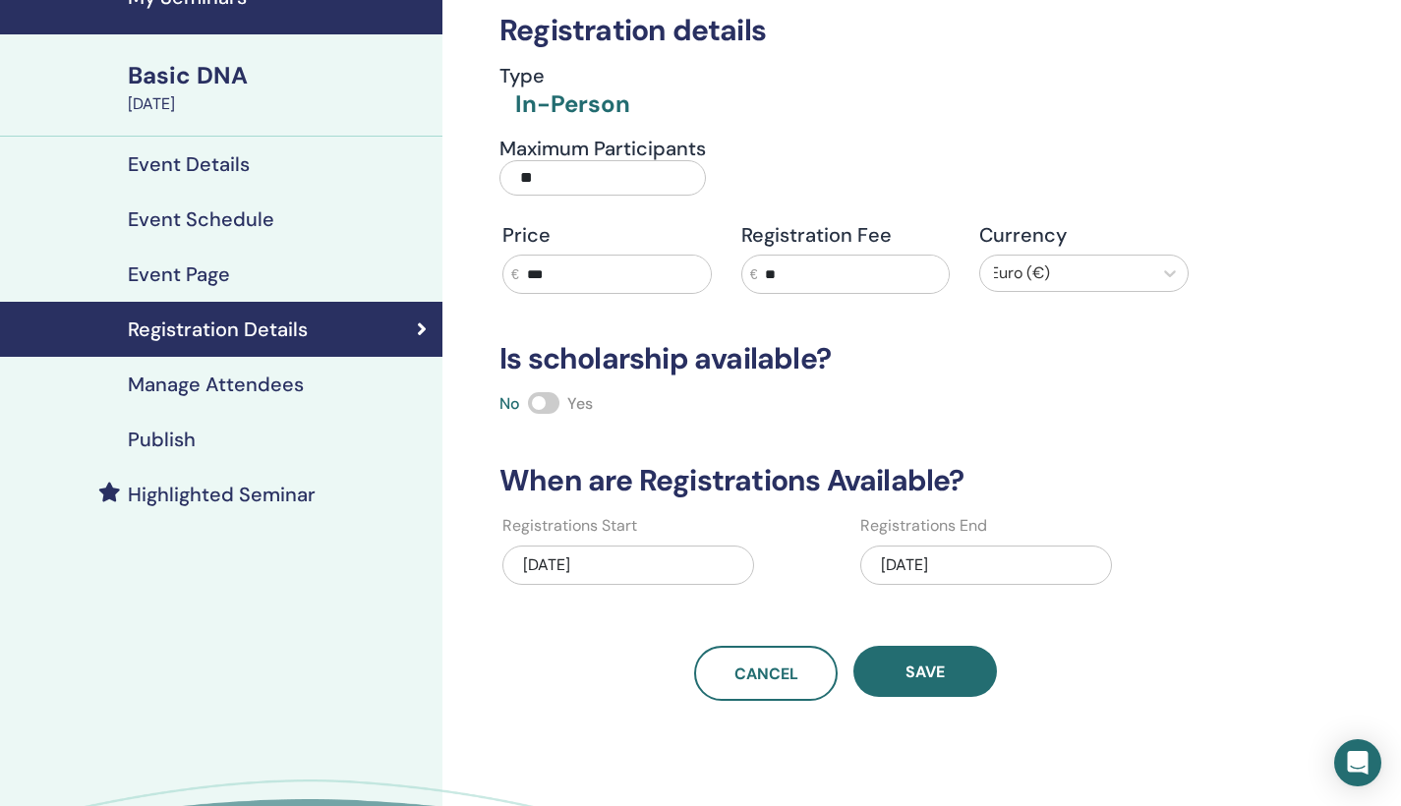
click at [319, 393] on div "Manage Attendees" at bounding box center [221, 385] width 411 height 24
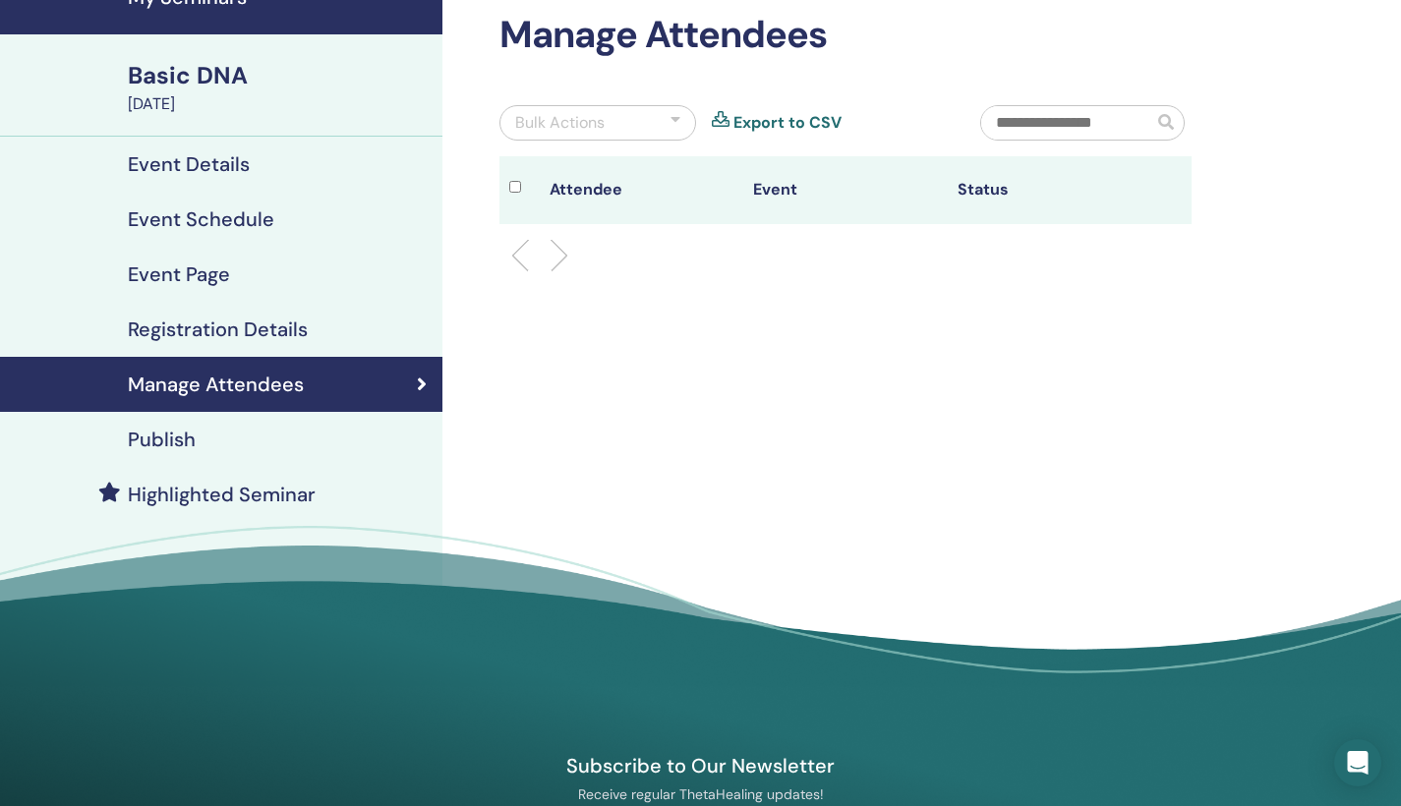
click at [241, 446] on div "Publish" at bounding box center [221, 440] width 411 height 24
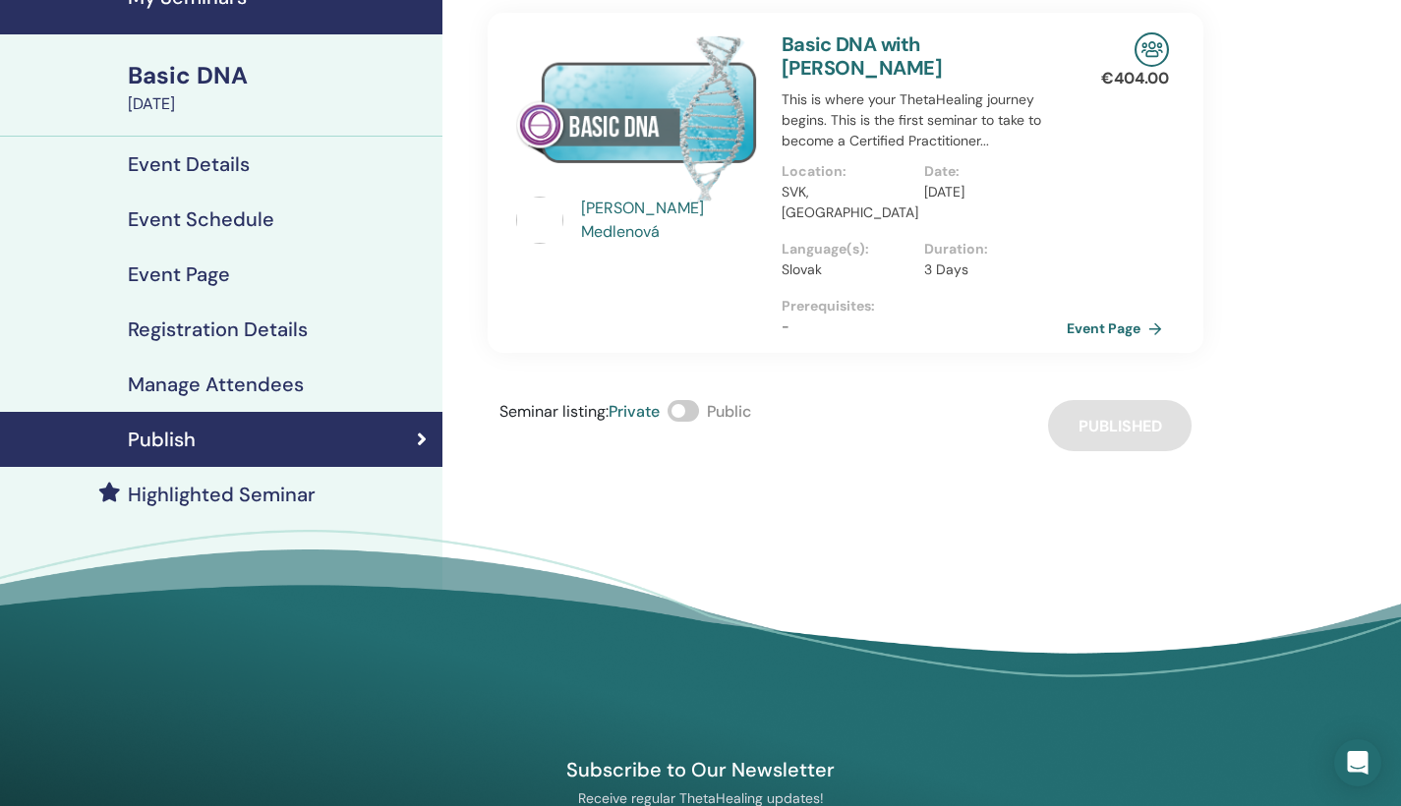
scroll to position [58, 0]
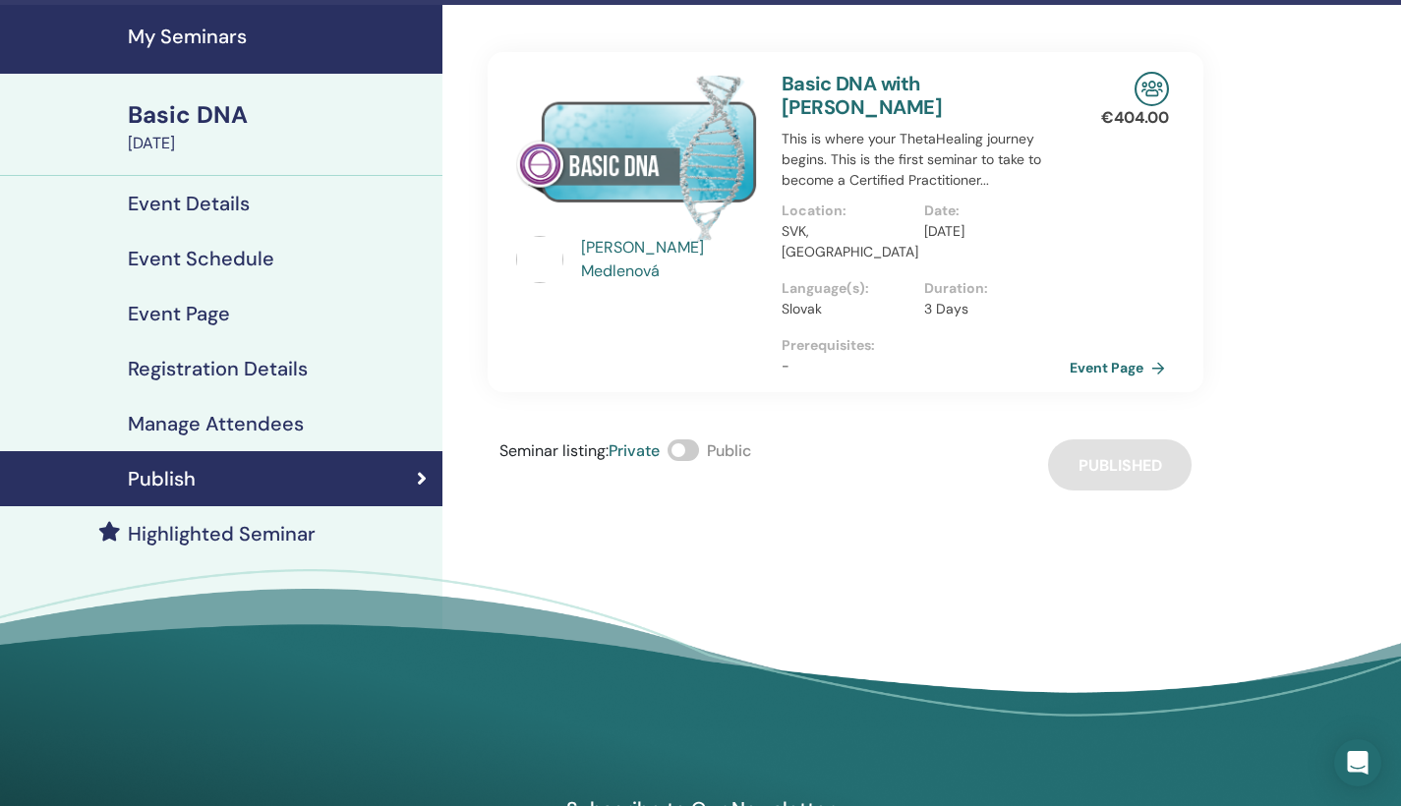
click at [1118, 353] on link "Event Page" at bounding box center [1121, 367] width 103 height 29
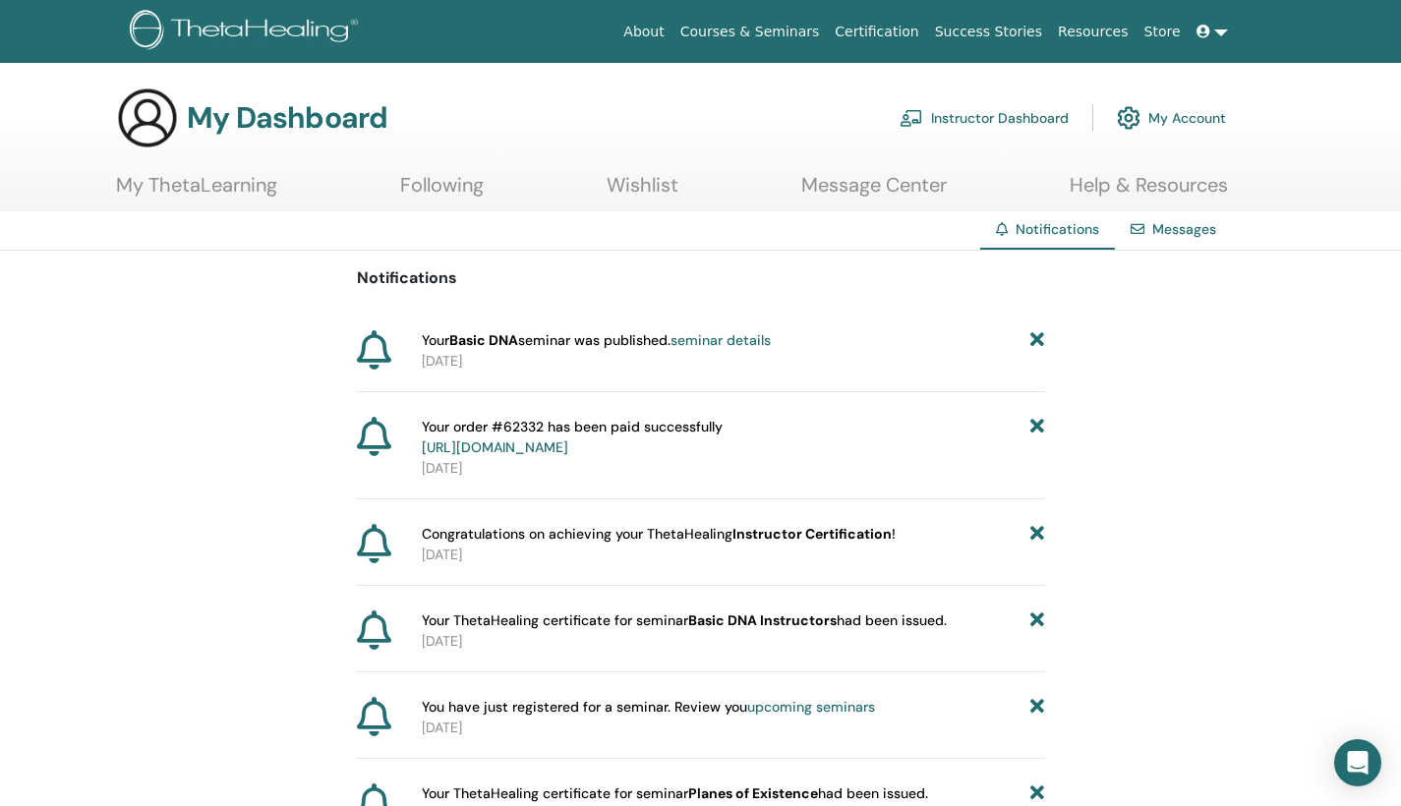
click at [734, 339] on link "seminar details" at bounding box center [720, 340] width 100 height 18
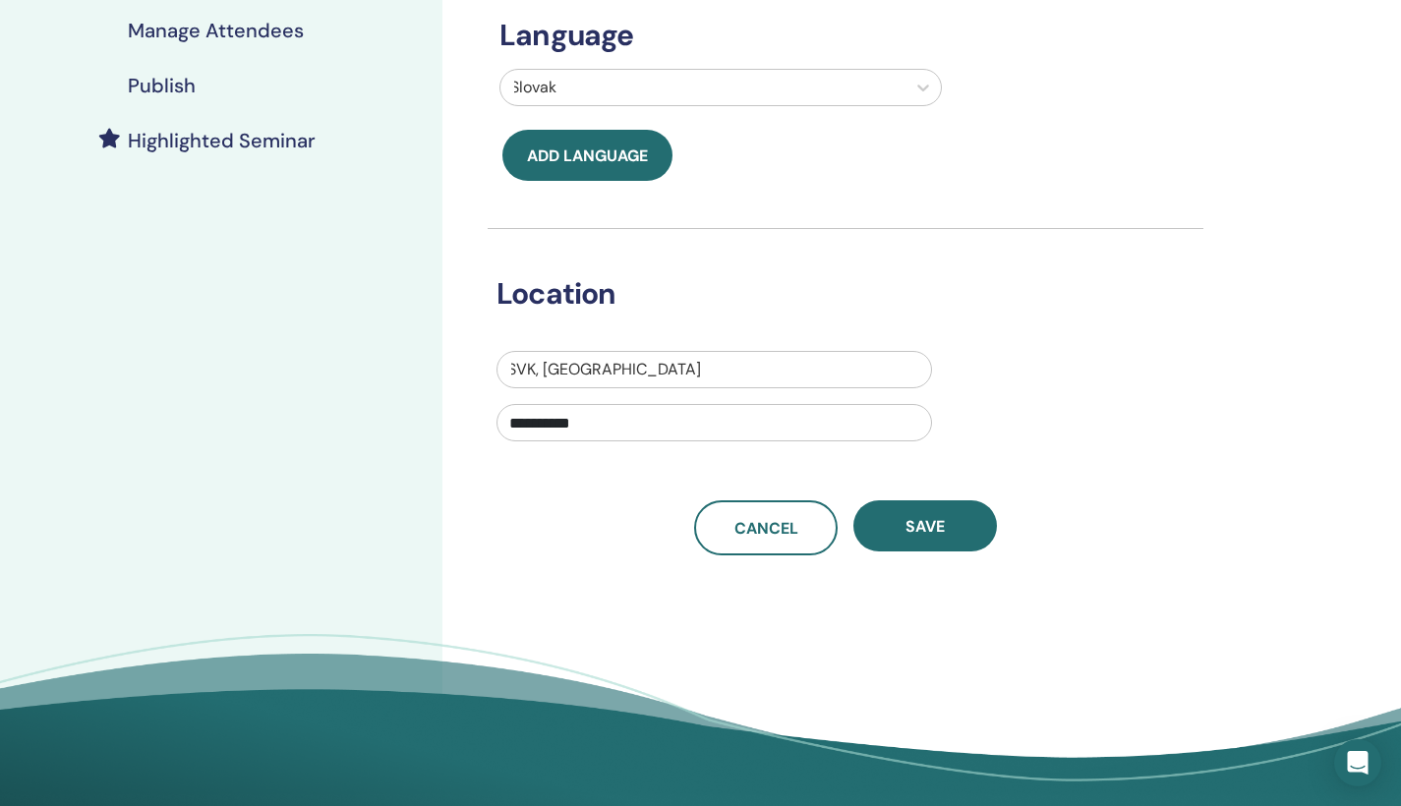
scroll to position [464, 0]
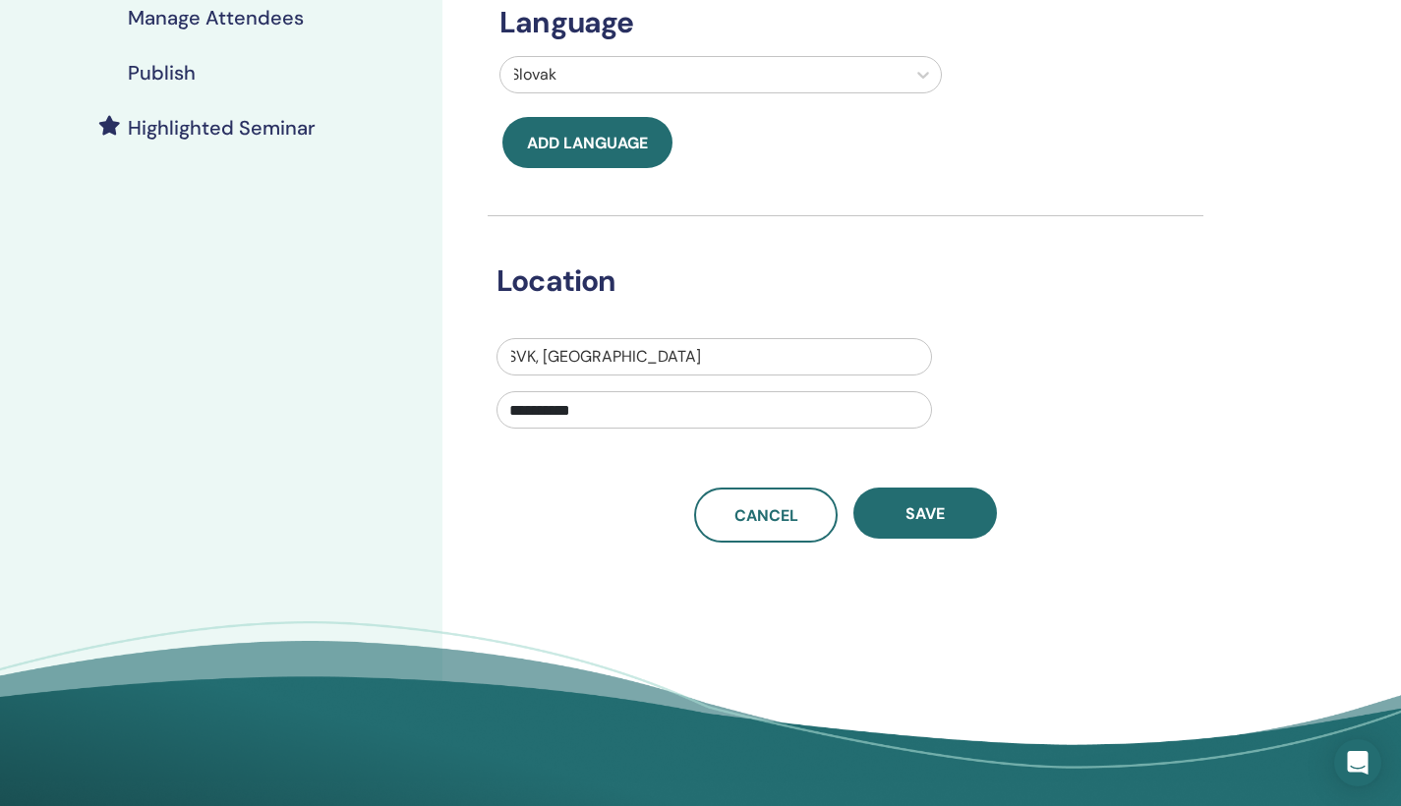
drag, startPoint x: 599, startPoint y: 411, endPoint x: 430, endPoint y: 404, distance: 169.2
click at [430, 404] on div "**********" at bounding box center [700, 208] width 1401 height 1219
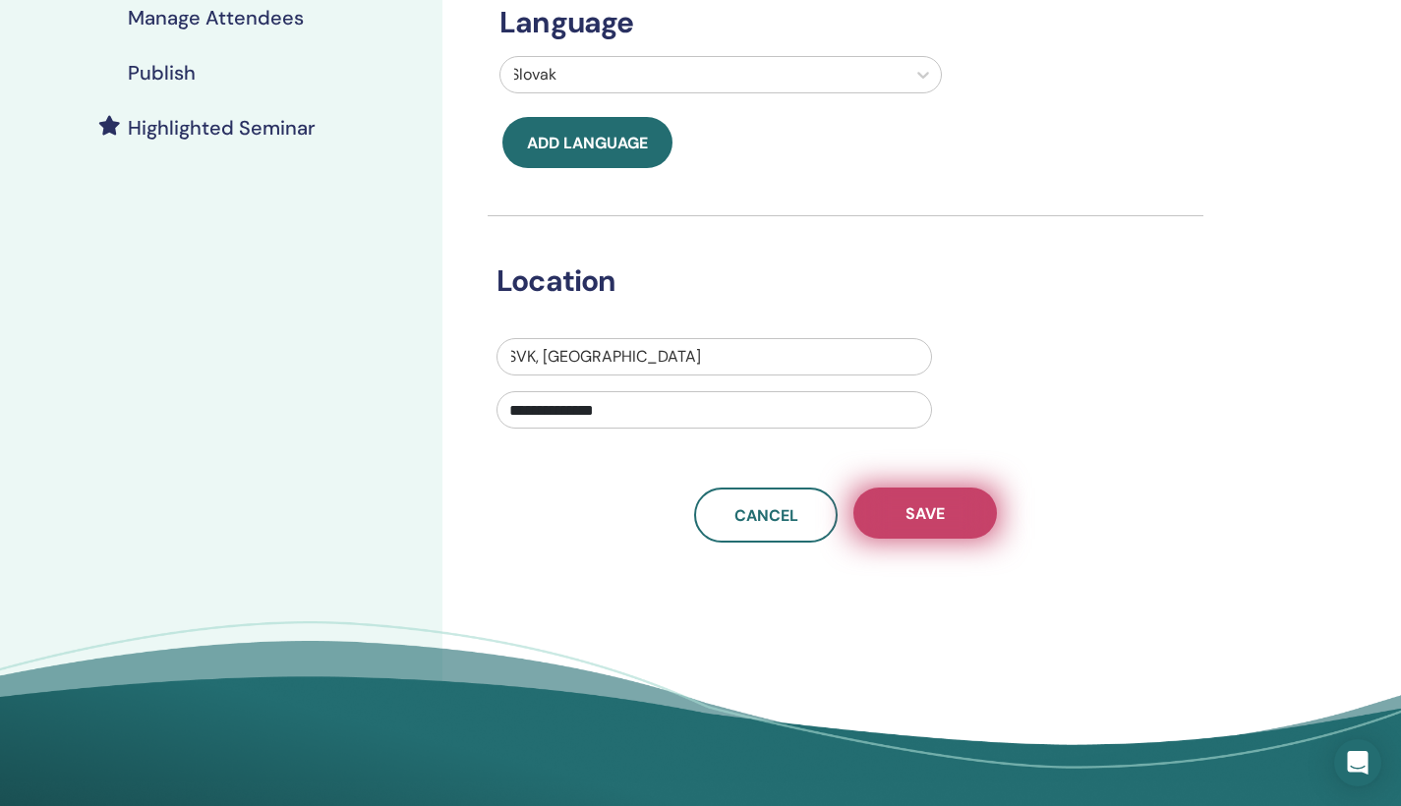
type input "**********"
click at [952, 517] on button "Save" at bounding box center [925, 513] width 144 height 51
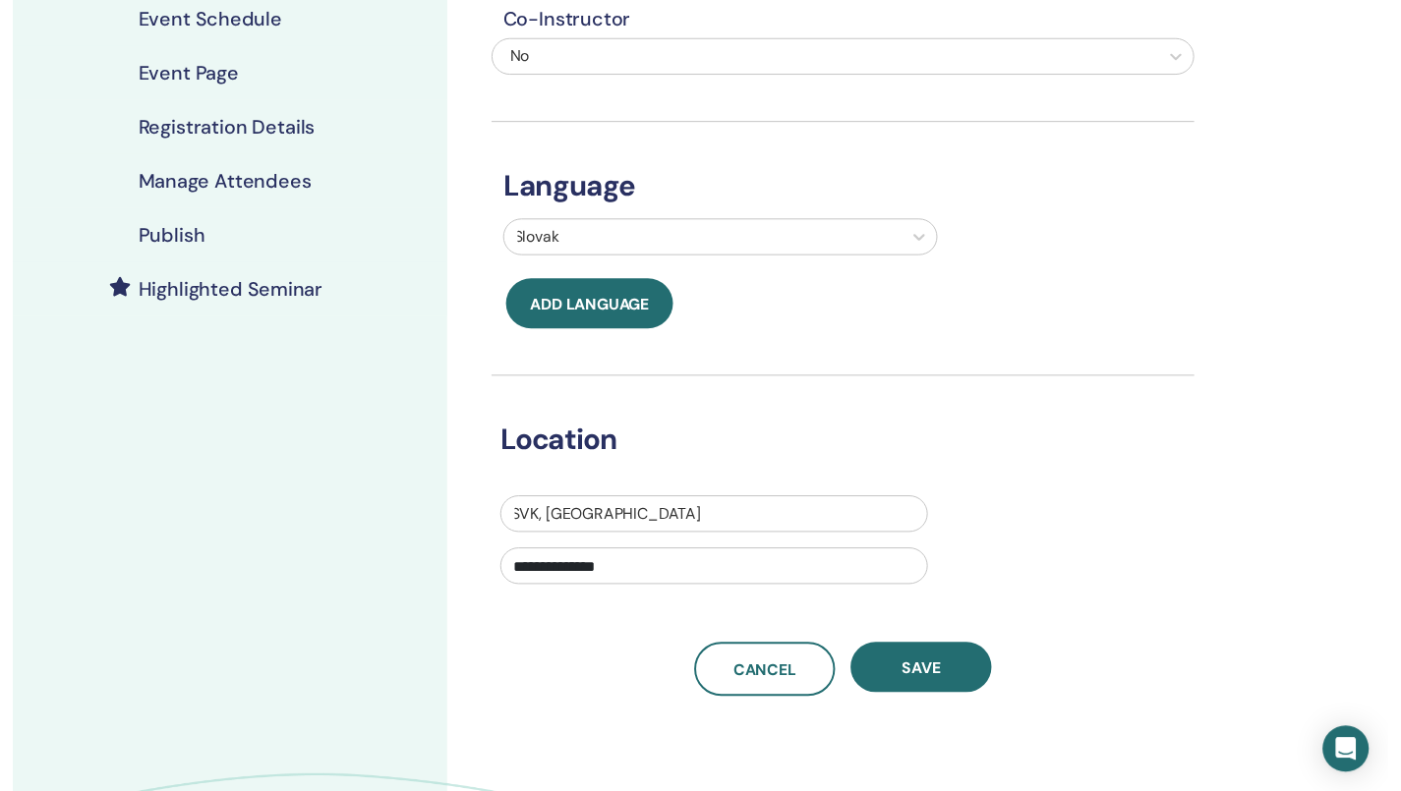
scroll to position [171, 0]
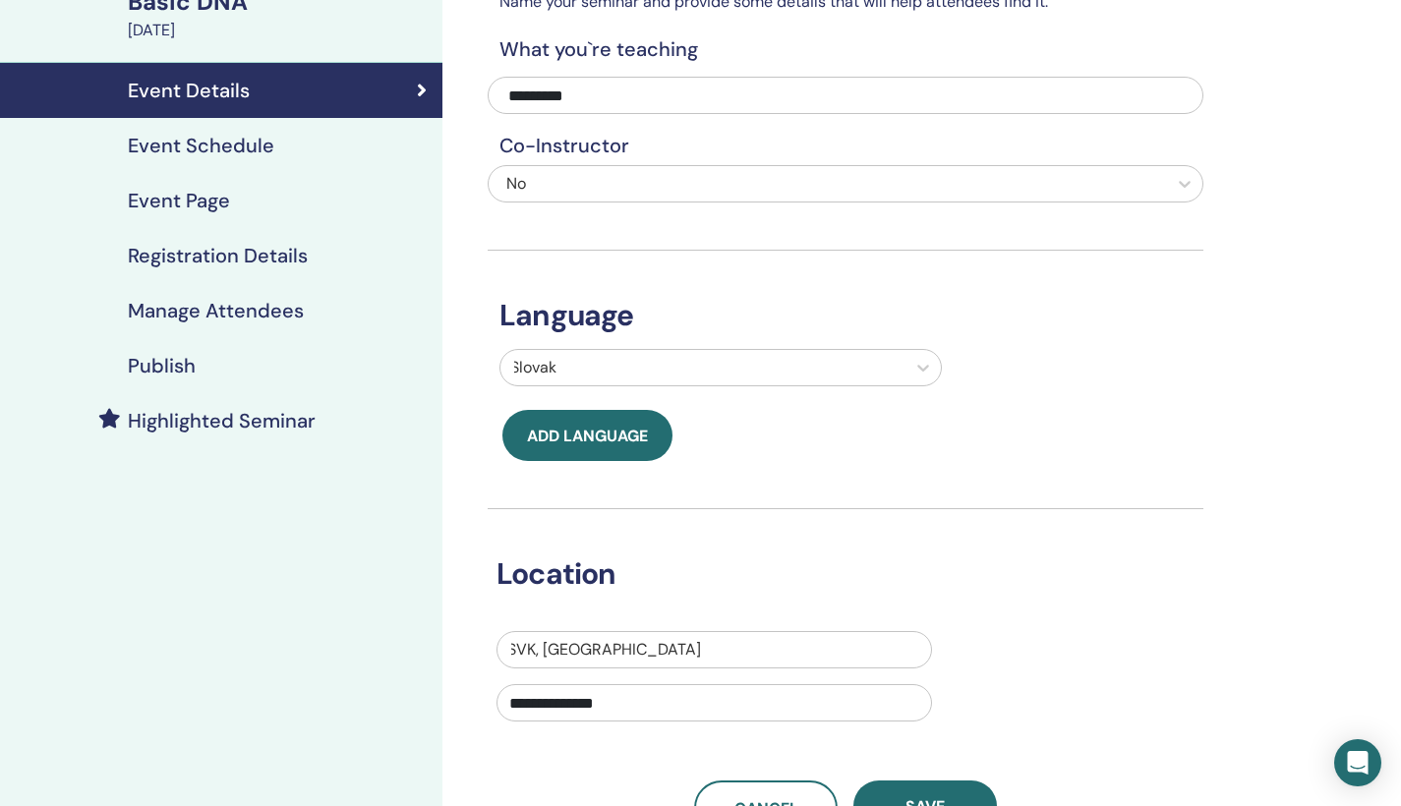
click at [270, 151] on h4 "Event Schedule" at bounding box center [201, 146] width 146 height 24
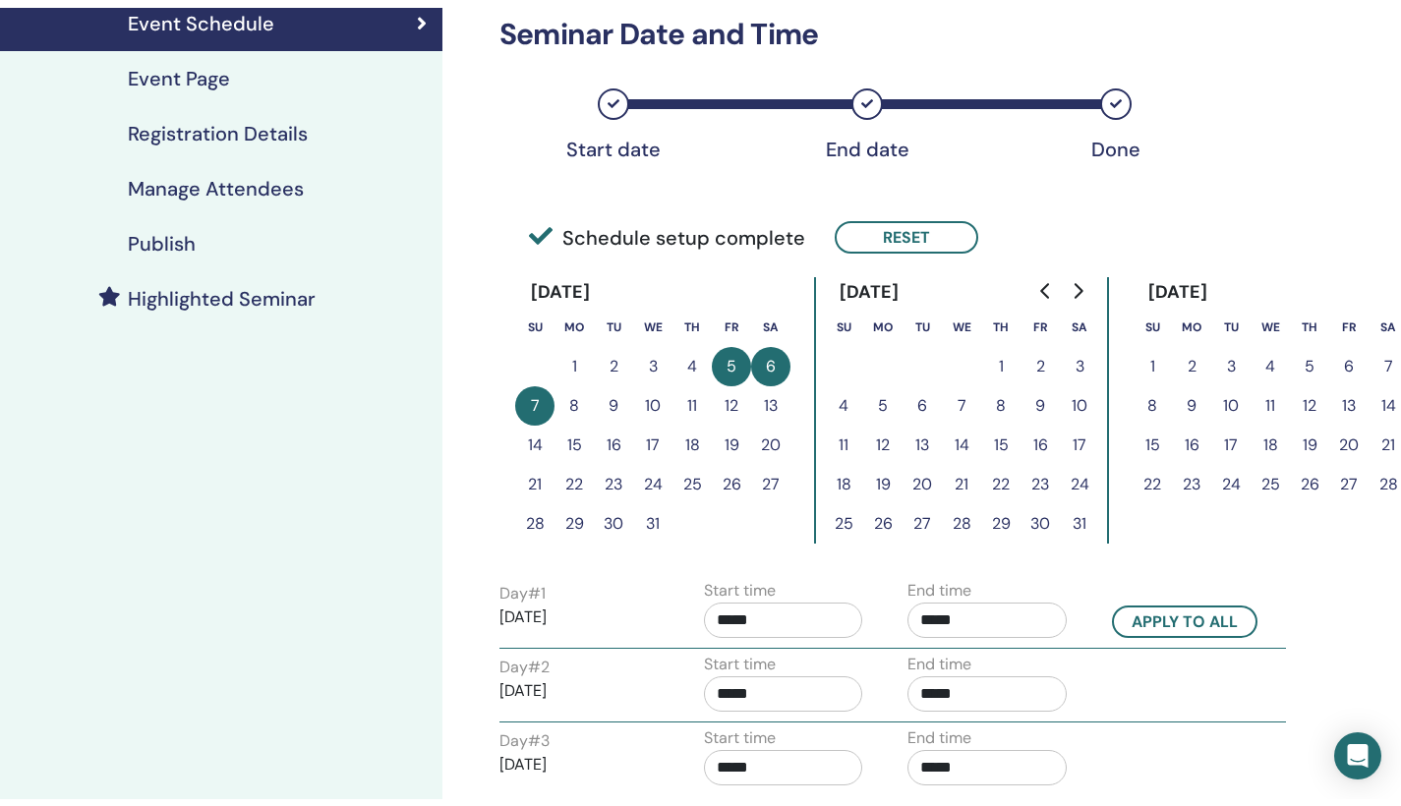
scroll to position [269, 0]
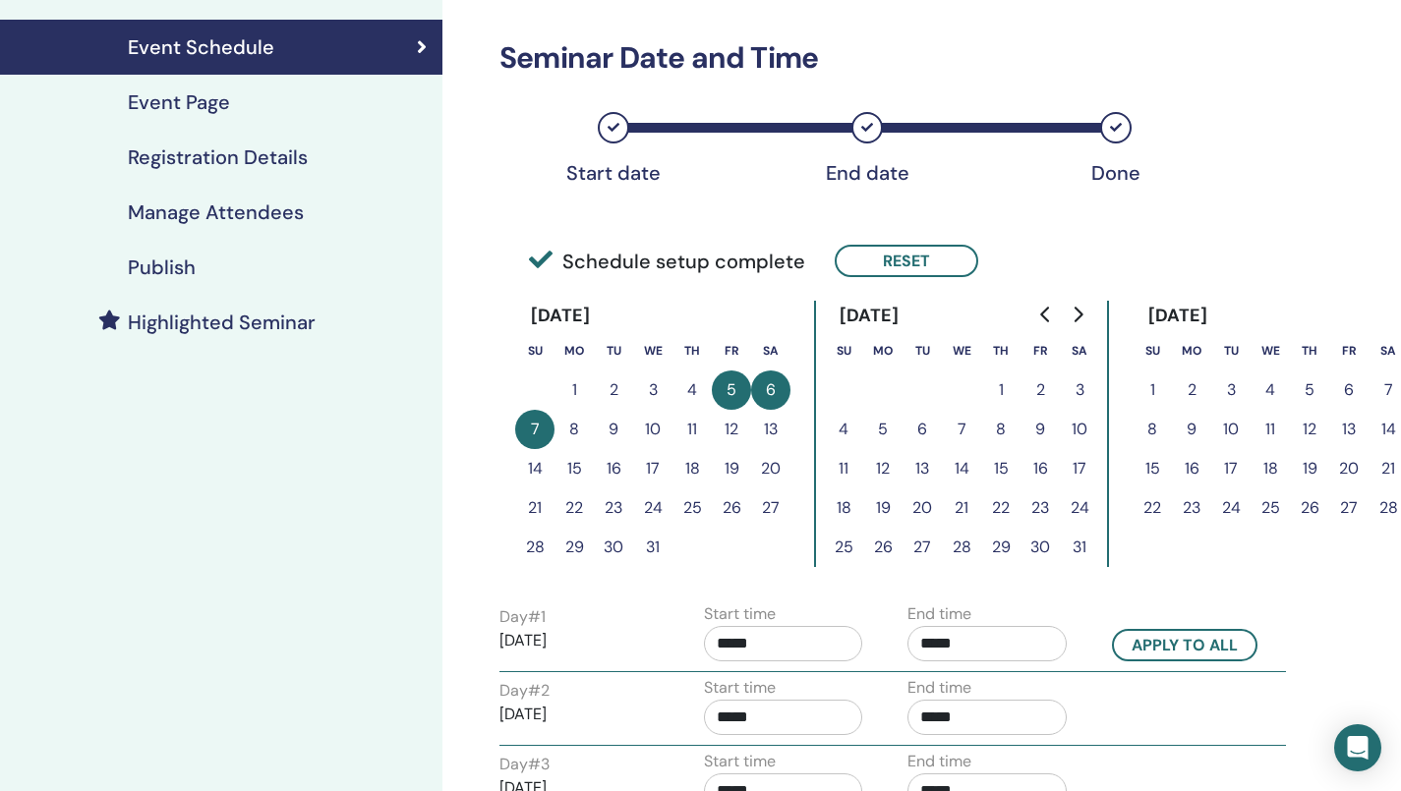
click at [216, 99] on h4 "Event Page" at bounding box center [179, 102] width 102 height 24
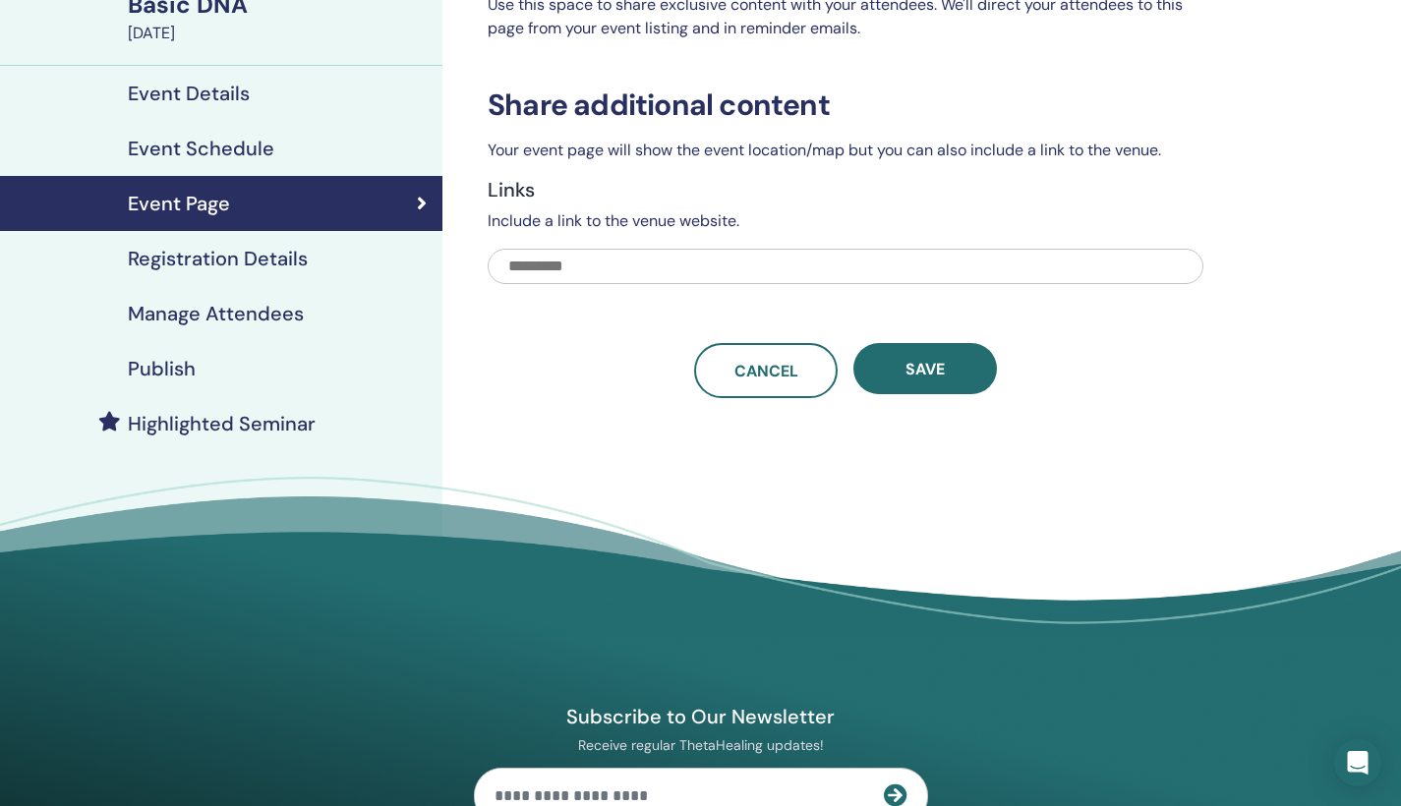
scroll to position [167, 0]
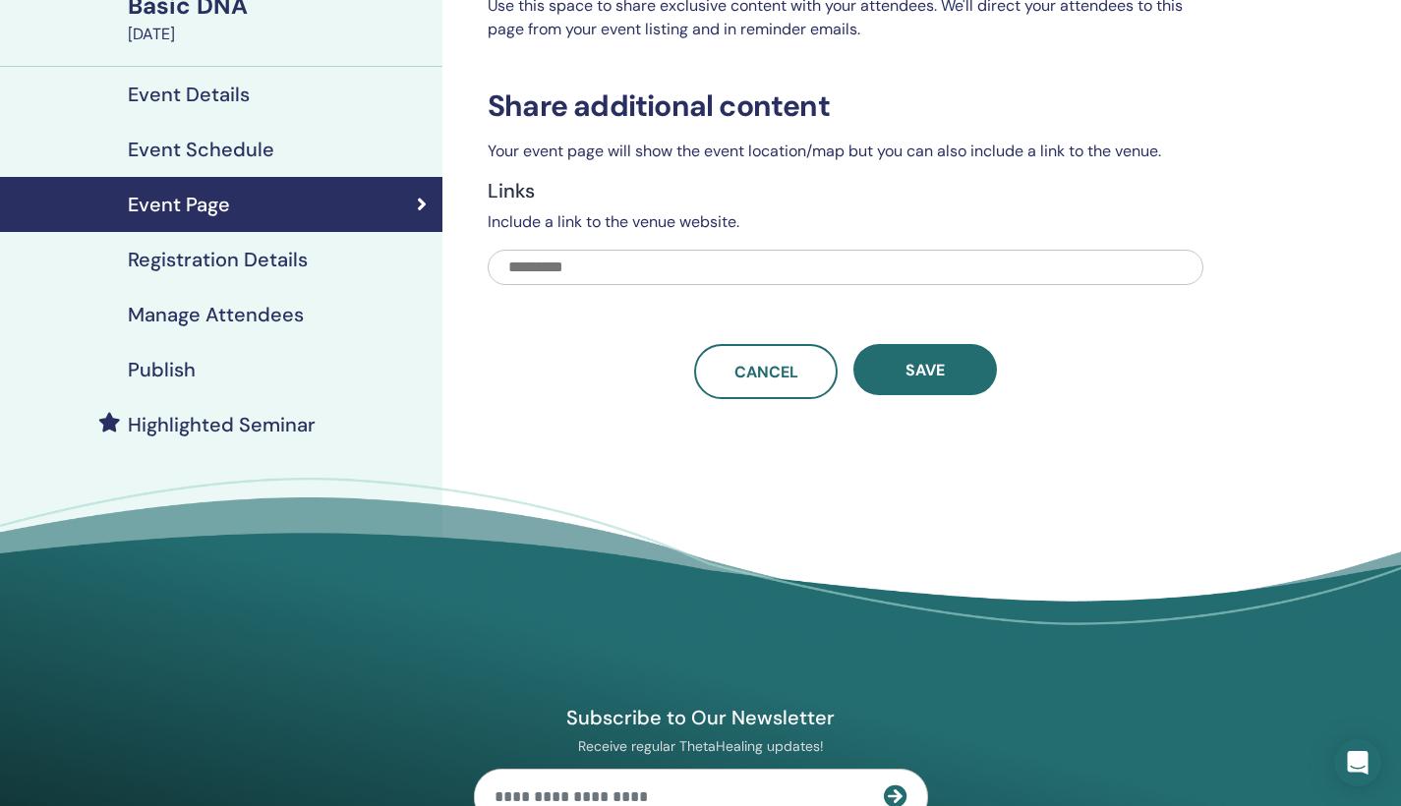
click at [282, 261] on h4 "Registration Details" at bounding box center [218, 260] width 180 height 24
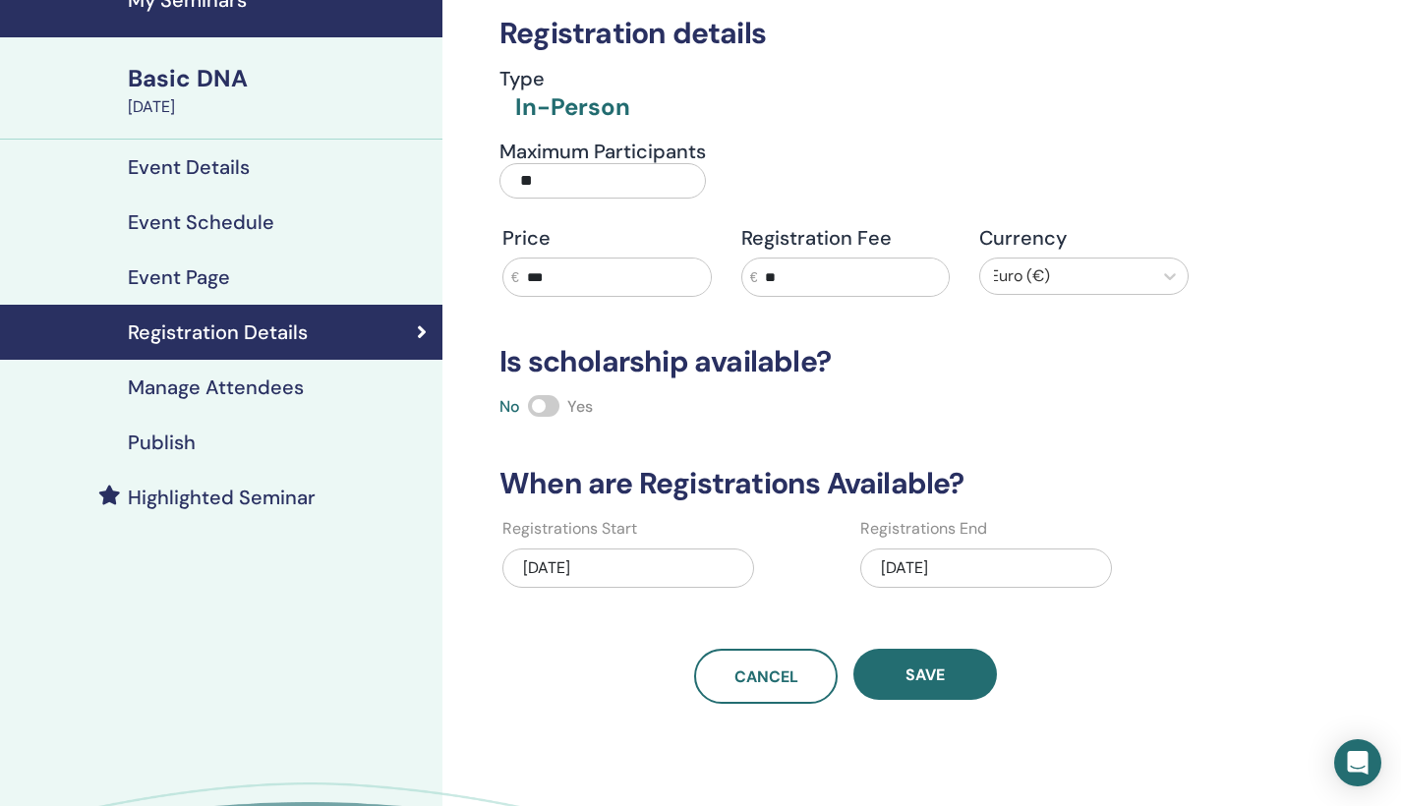
scroll to position [82, 0]
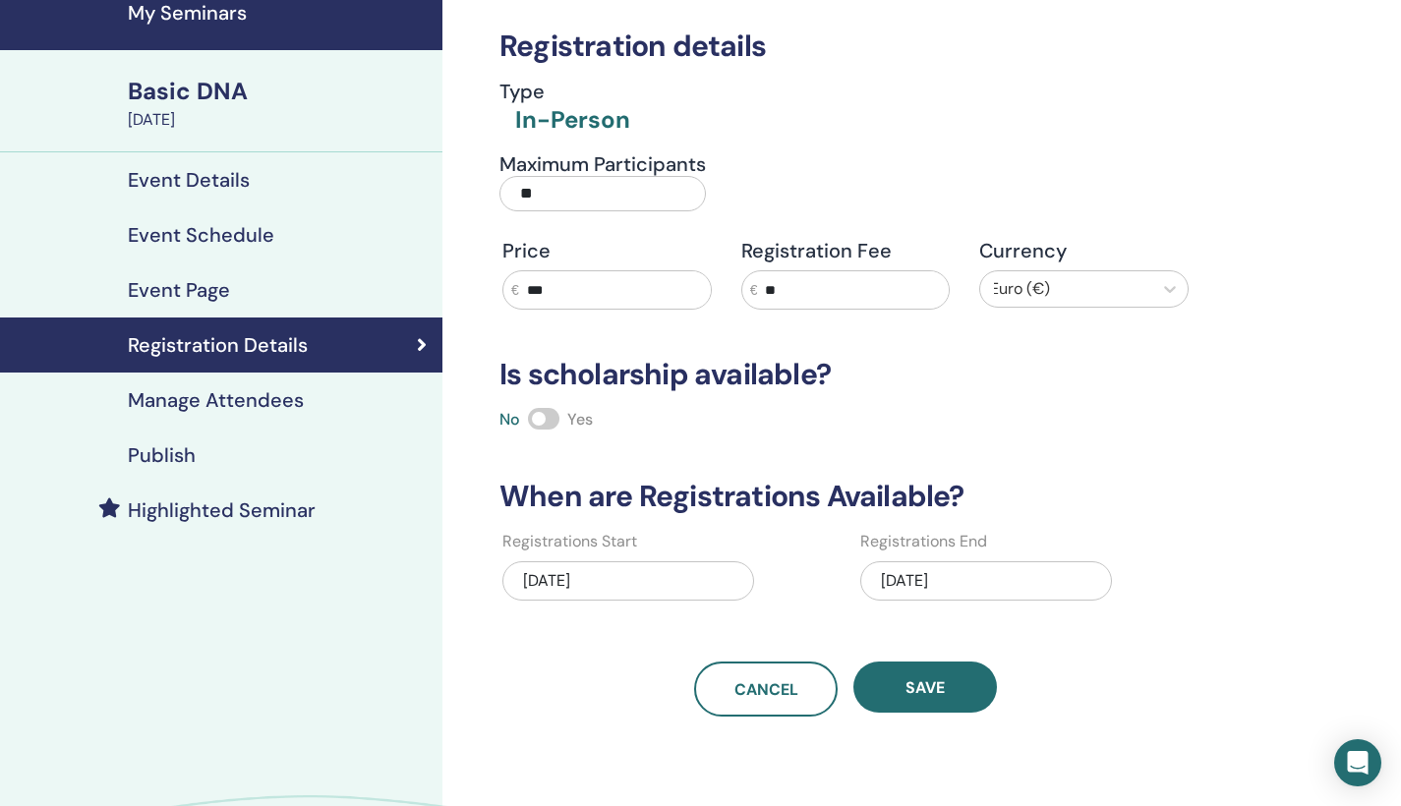
click at [272, 404] on h4 "Manage Attendees" at bounding box center [216, 400] width 176 height 24
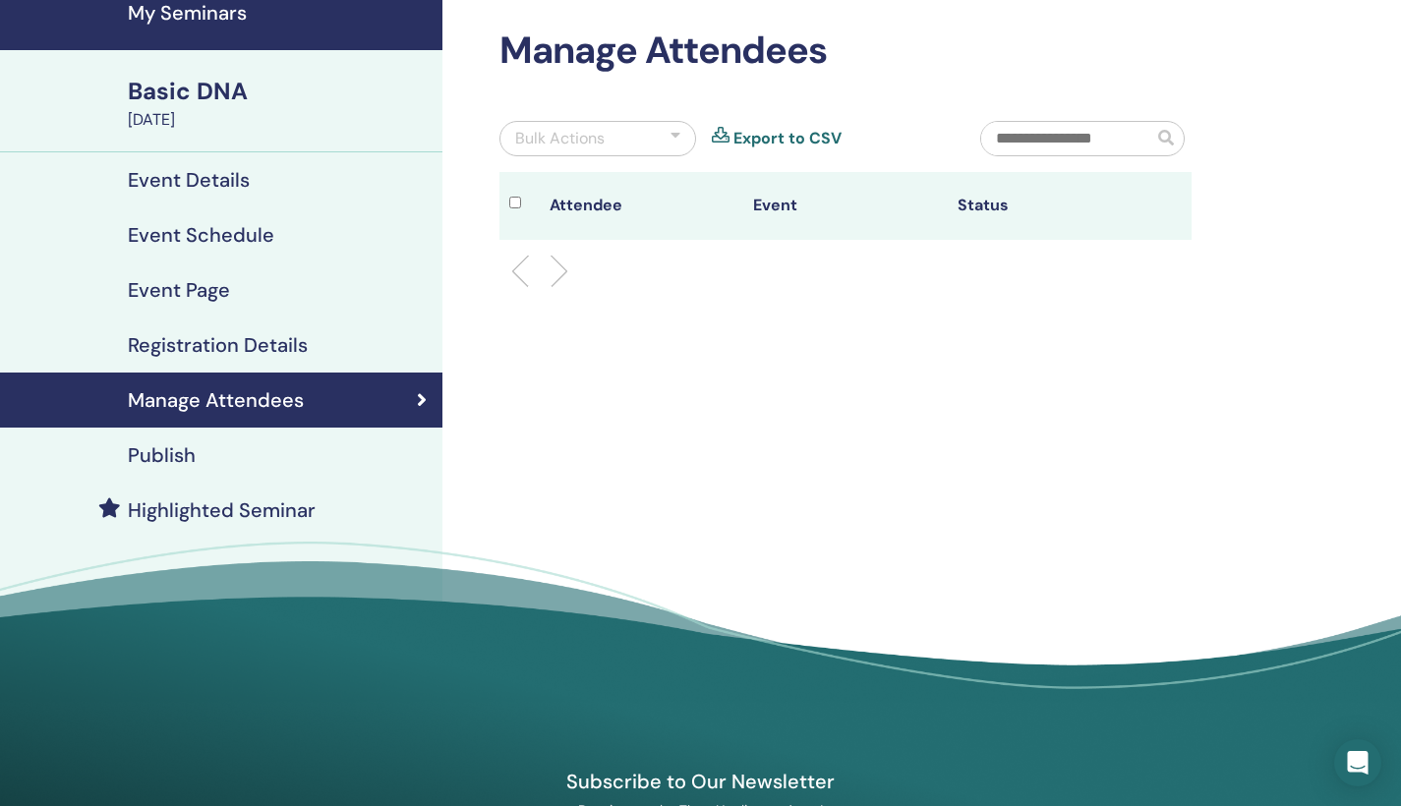
click at [236, 457] on div "Publish" at bounding box center [221, 455] width 411 height 24
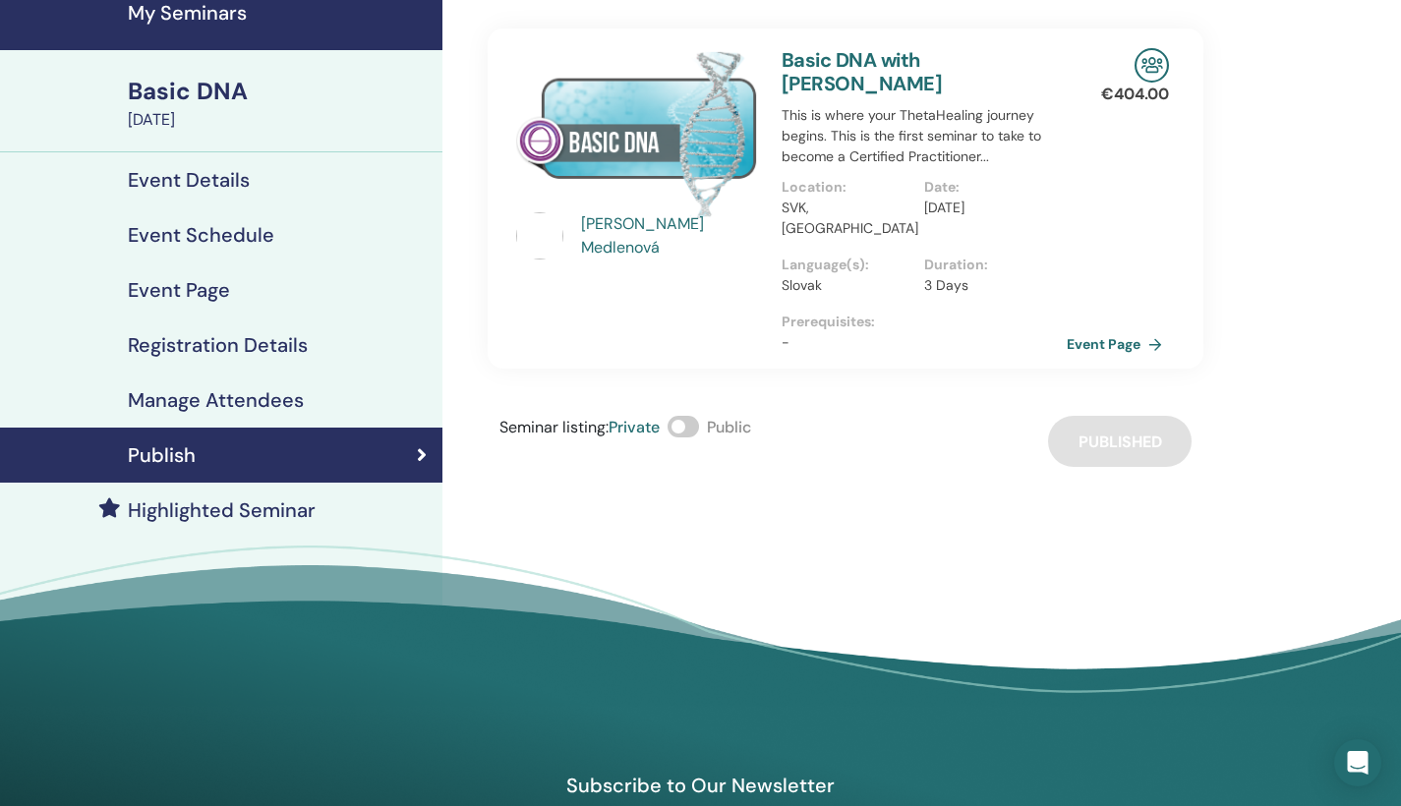
click at [689, 416] on span at bounding box center [683, 427] width 31 height 22
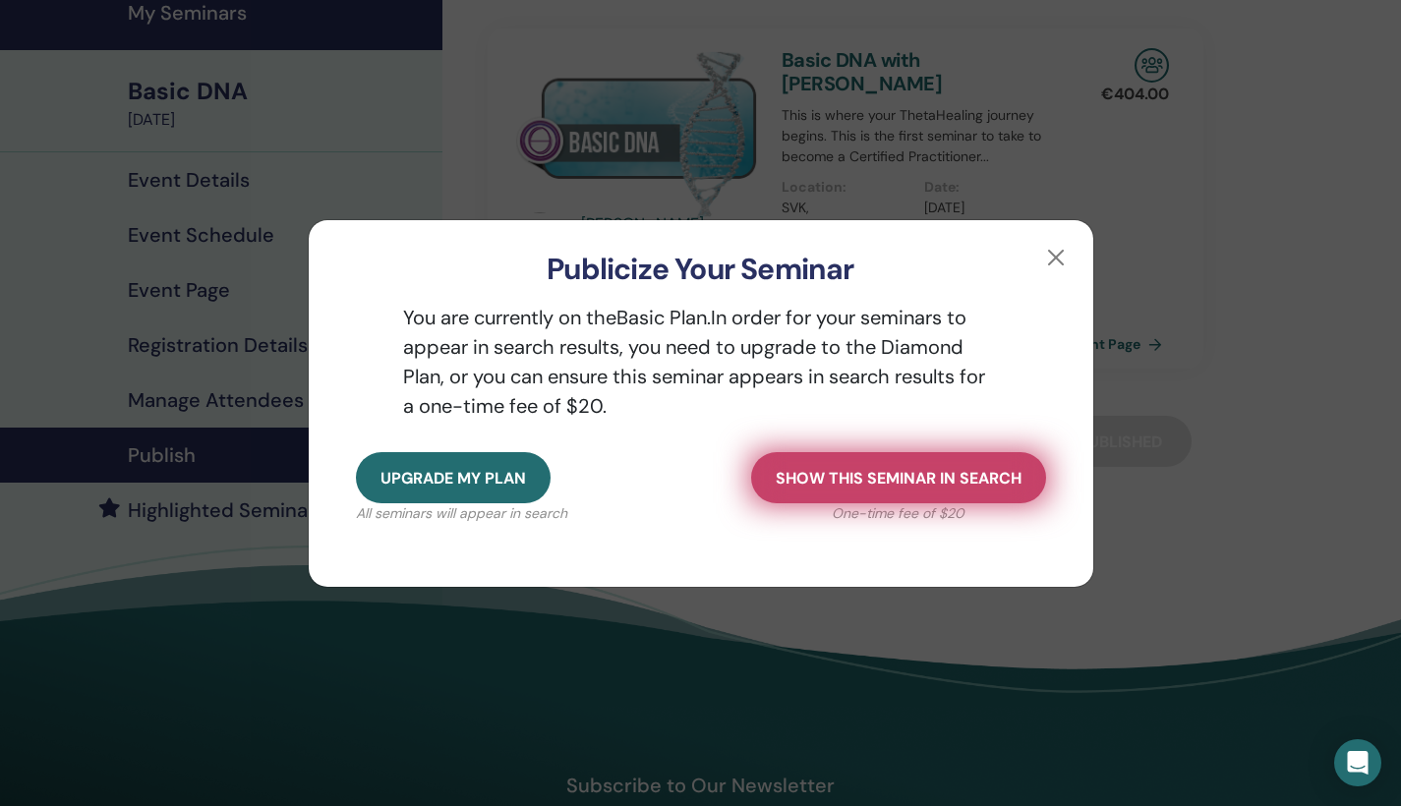
click at [998, 477] on span "Show this seminar in search" at bounding box center [899, 478] width 246 height 21
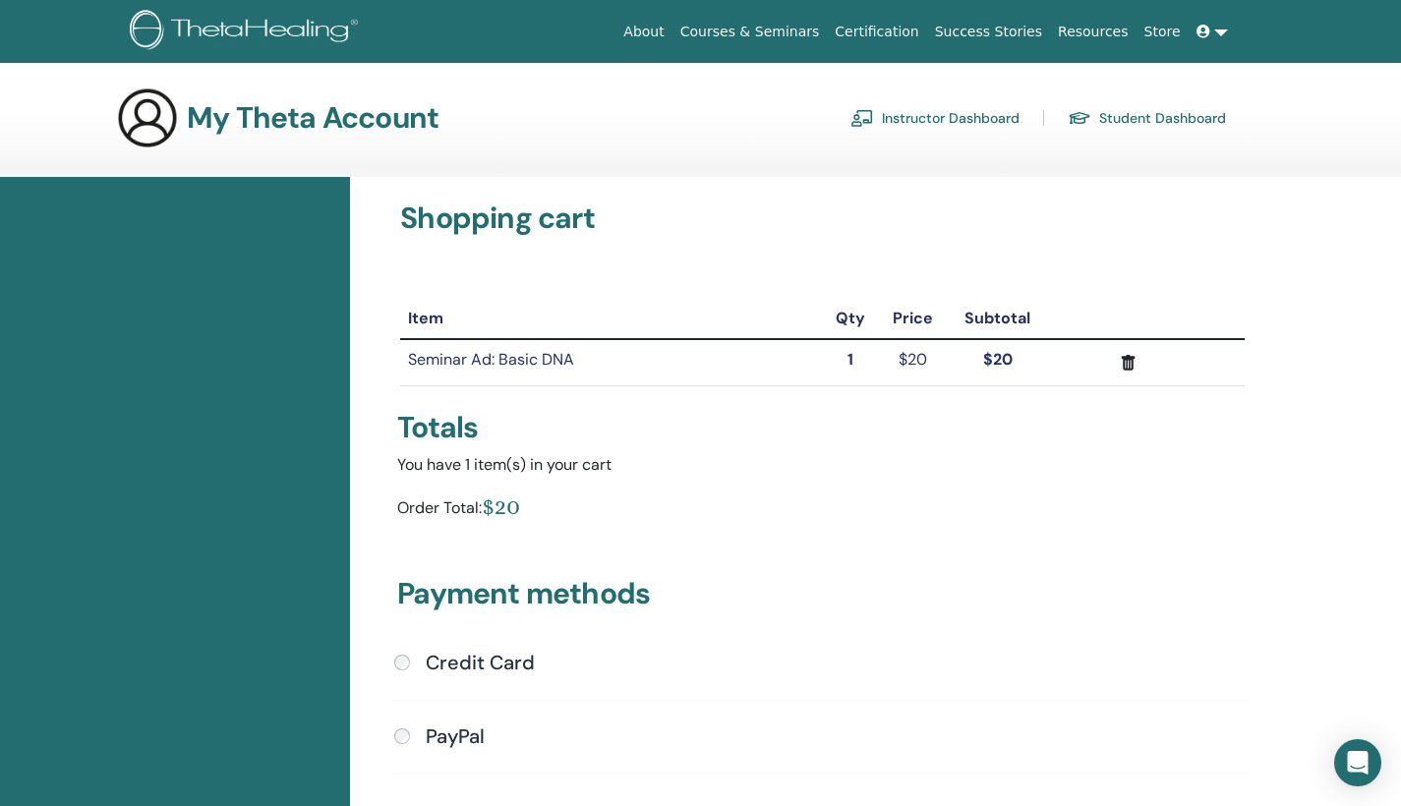
click at [1159, 40] on link "Store" at bounding box center [1162, 32] width 52 height 36
